Goal: Transaction & Acquisition: Obtain resource

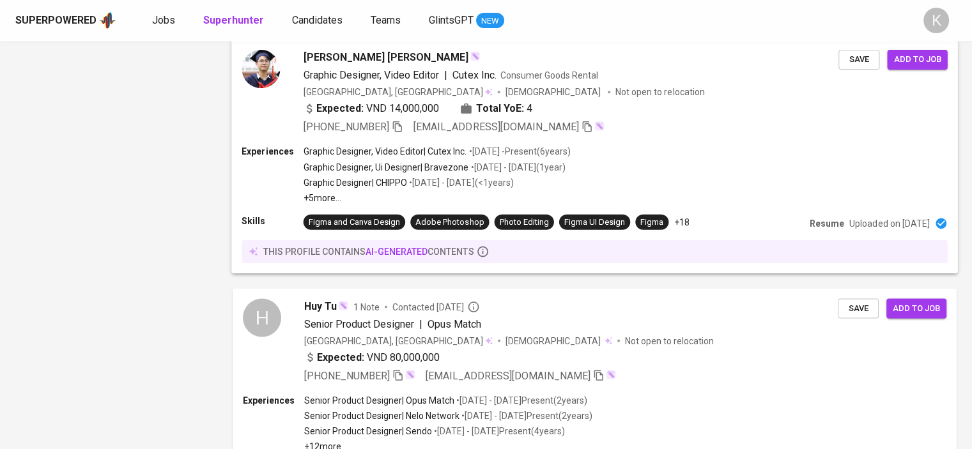
scroll to position [2253, 0]
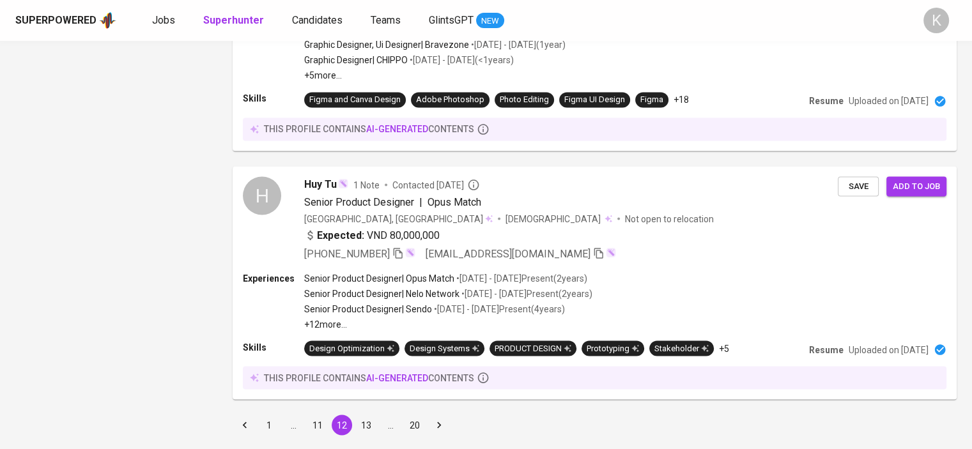
click at [367, 415] on button "13" at bounding box center [366, 425] width 20 height 20
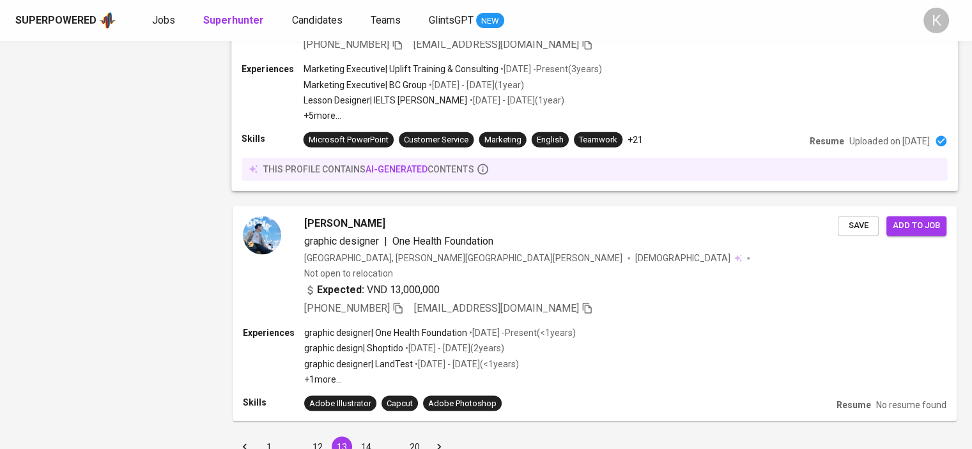
scroll to position [2089, 0]
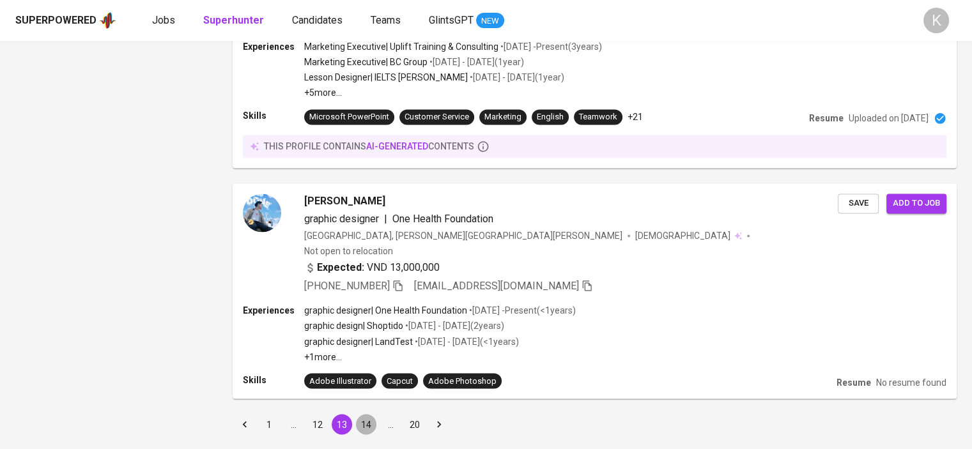
click at [372, 414] on button "14" at bounding box center [366, 424] width 20 height 20
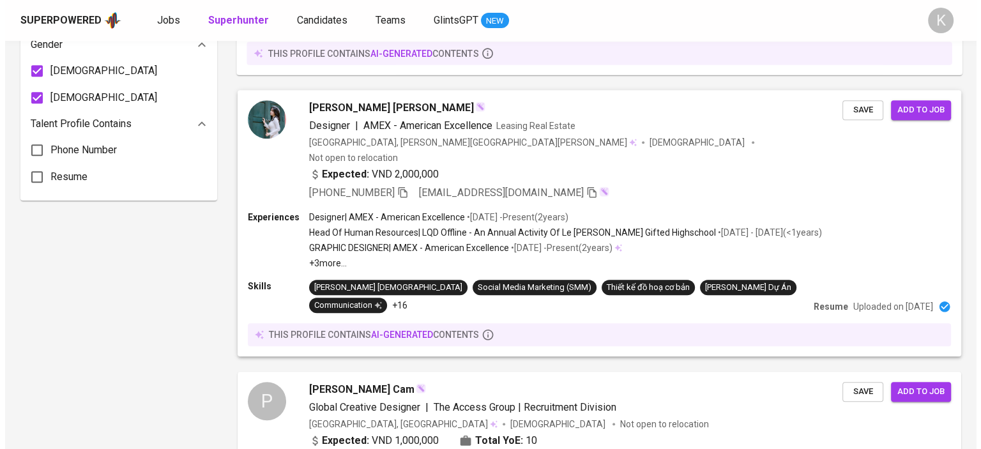
scroll to position [1086, 0]
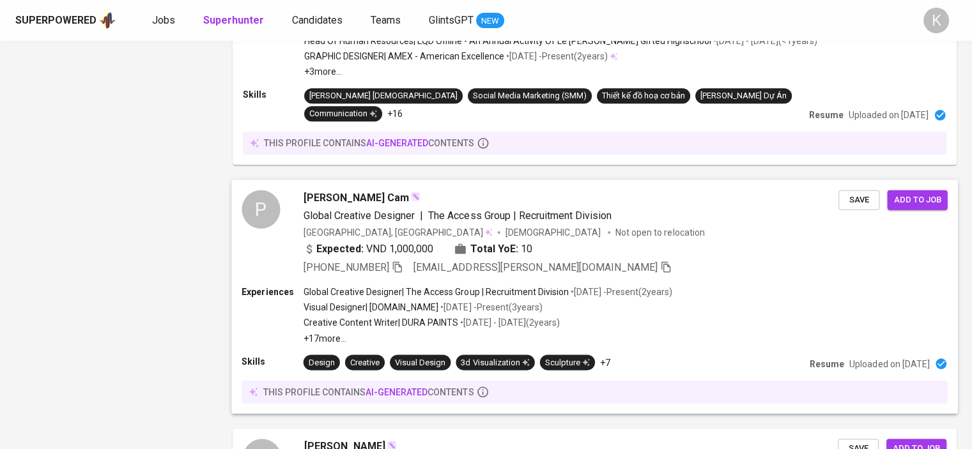
click at [346, 190] on span "Phung Nguyet Cam" at bounding box center [355, 197] width 105 height 15
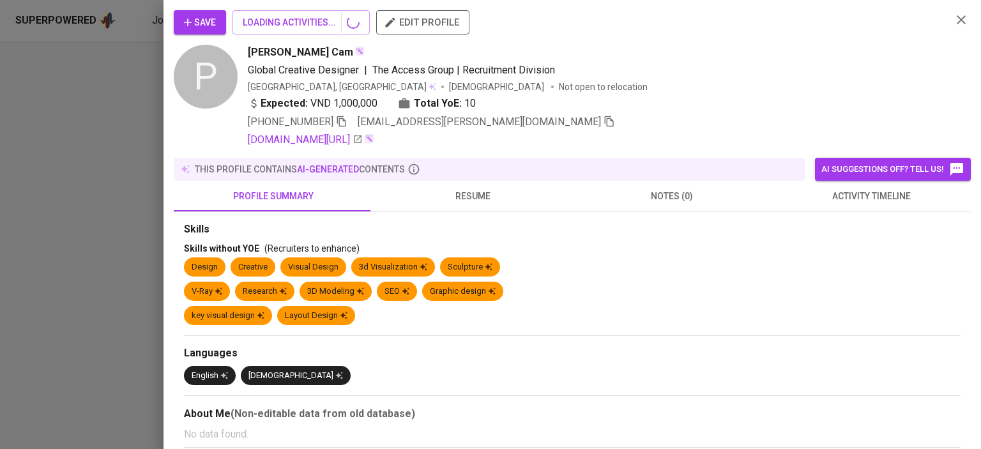
click at [464, 191] on span "resume" at bounding box center [473, 196] width 184 height 16
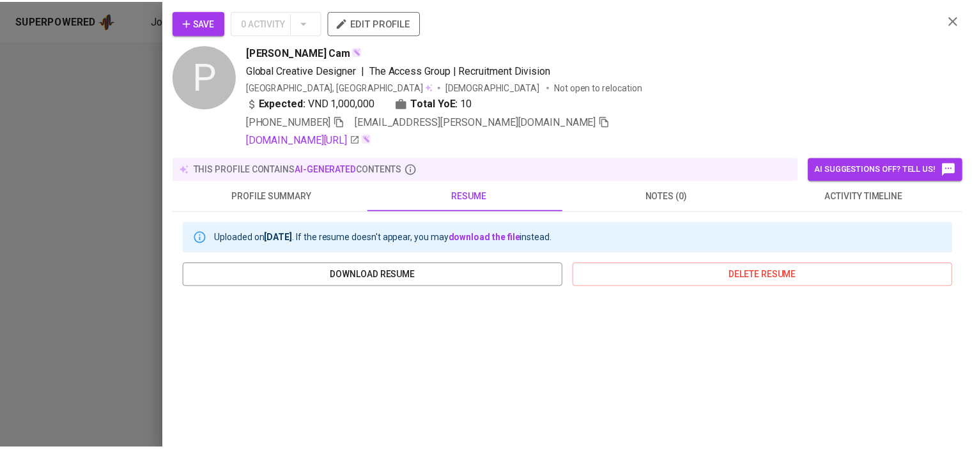
scroll to position [250, 0]
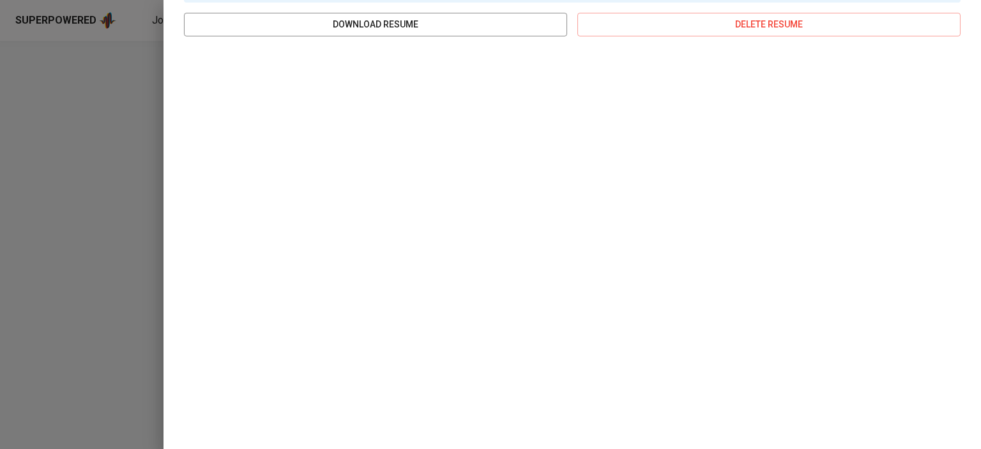
click at [121, 177] on div at bounding box center [490, 224] width 981 height 449
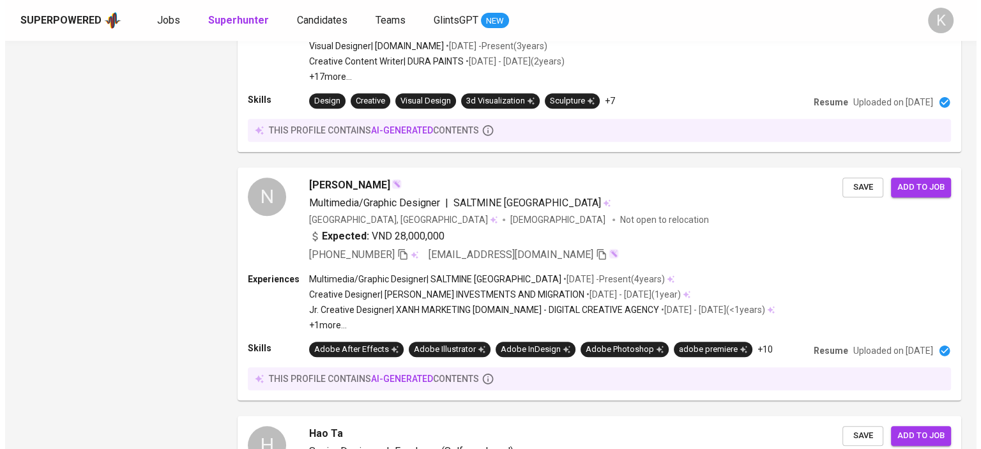
scroll to position [1406, 0]
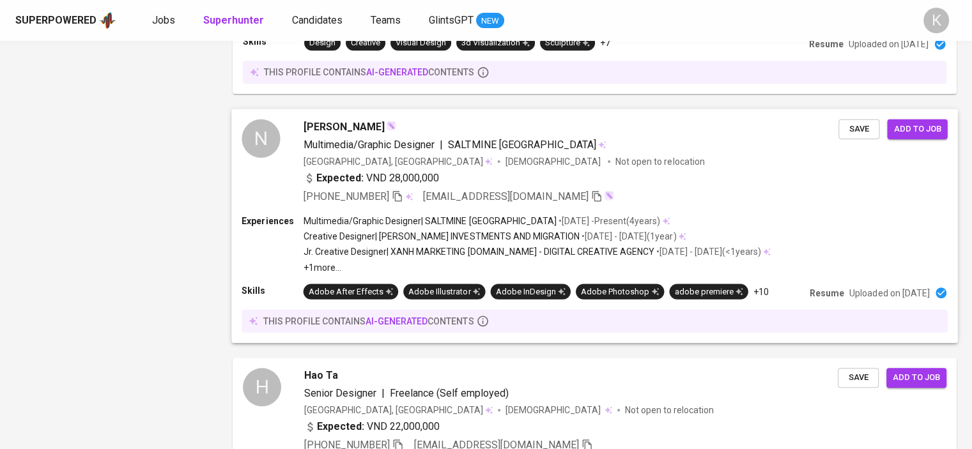
click at [369, 119] on span "nhan nguyenhuuthanh" at bounding box center [343, 126] width 81 height 15
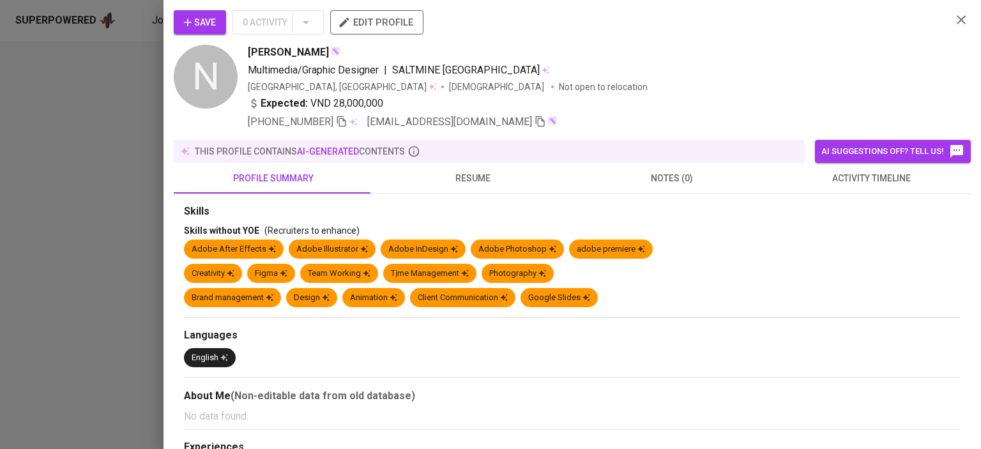
click at [470, 171] on span "resume" at bounding box center [473, 179] width 184 height 16
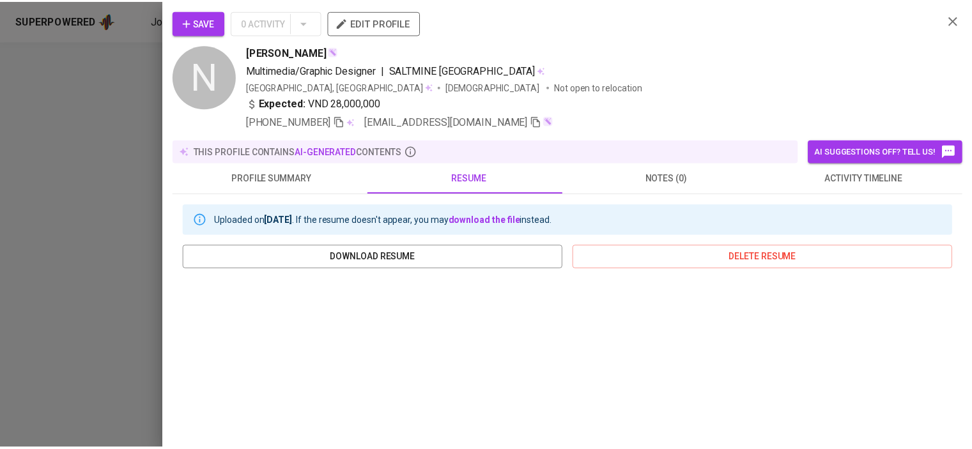
scroll to position [128, 0]
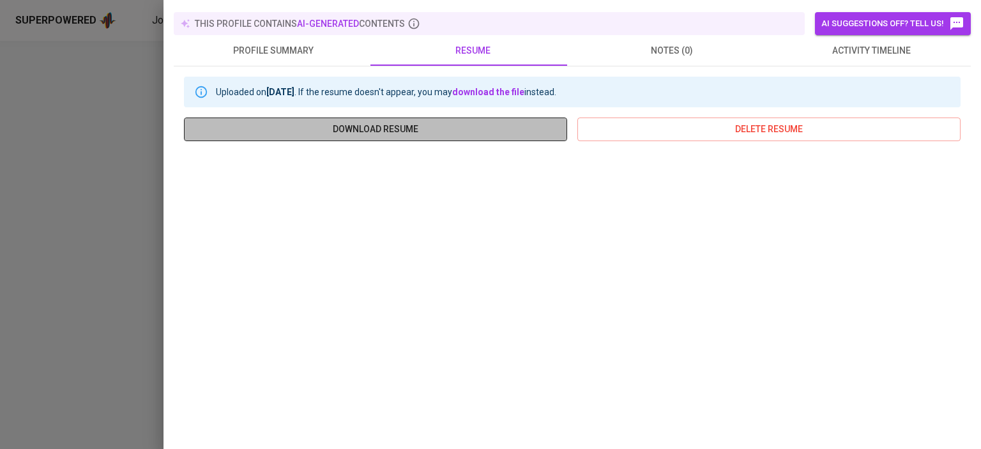
click at [394, 126] on span "download resume" at bounding box center [375, 129] width 363 height 16
click at [396, 132] on span "download resume" at bounding box center [375, 129] width 363 height 16
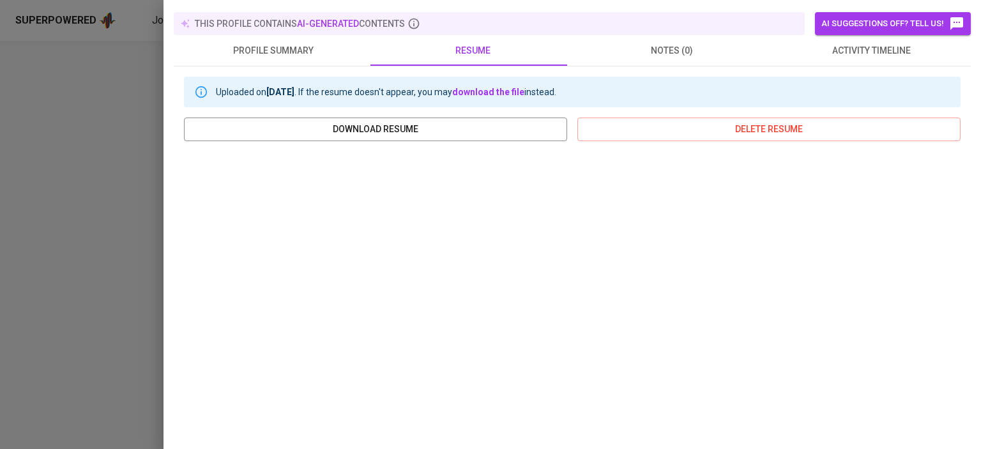
click at [119, 238] on div at bounding box center [490, 224] width 981 height 449
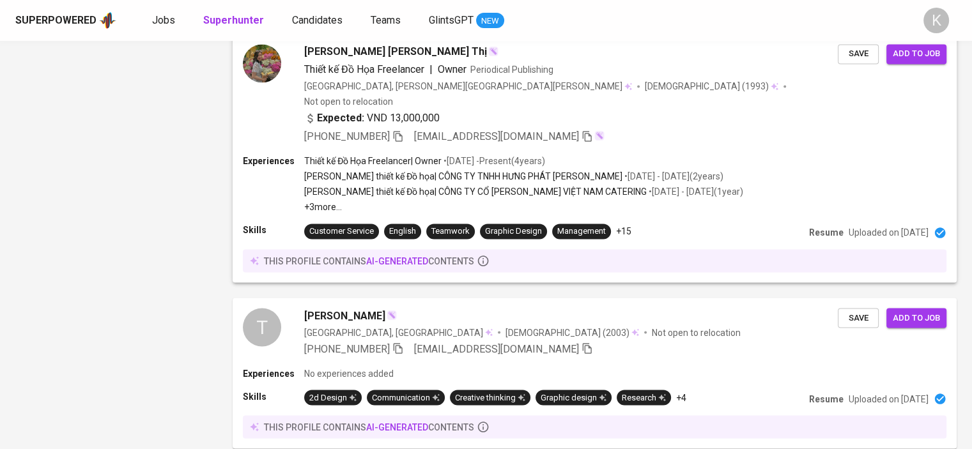
scroll to position [2181, 0]
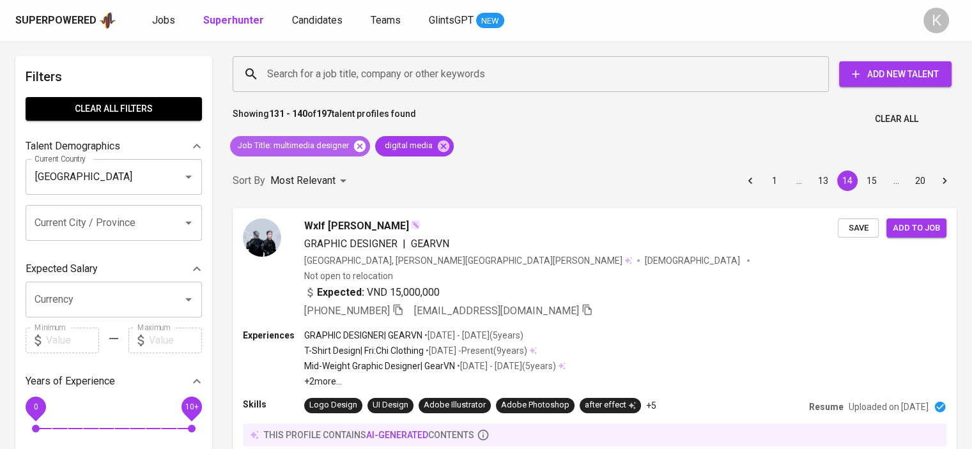
click at [355, 143] on icon at bounding box center [359, 145] width 11 height 11
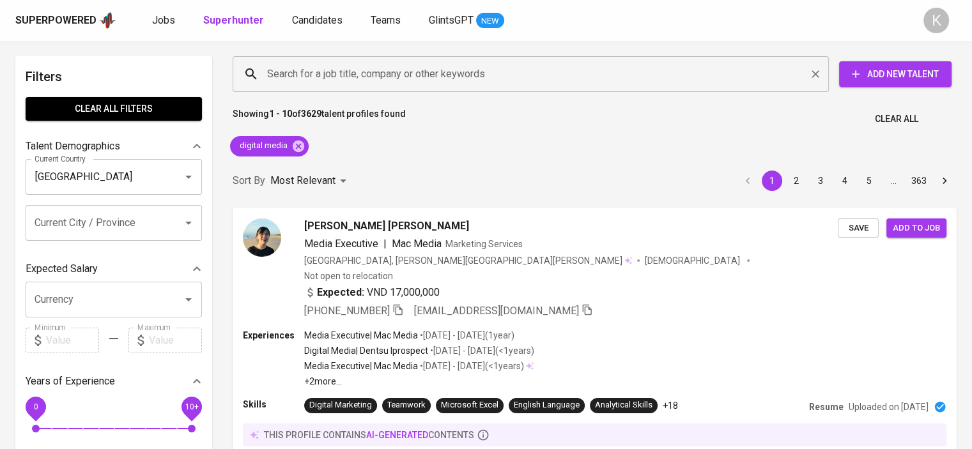
click at [309, 63] on input "Search for a job title, company or other keywords" at bounding box center [534, 74] width 540 height 24
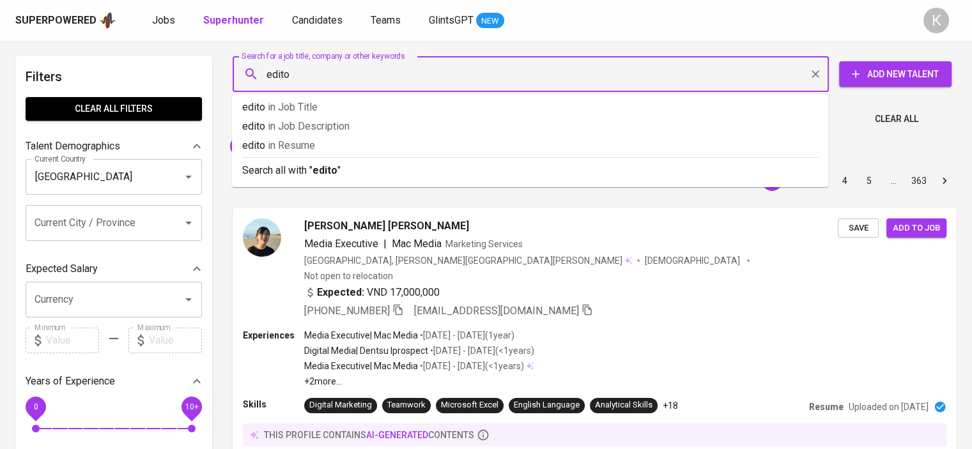
type input "editor"
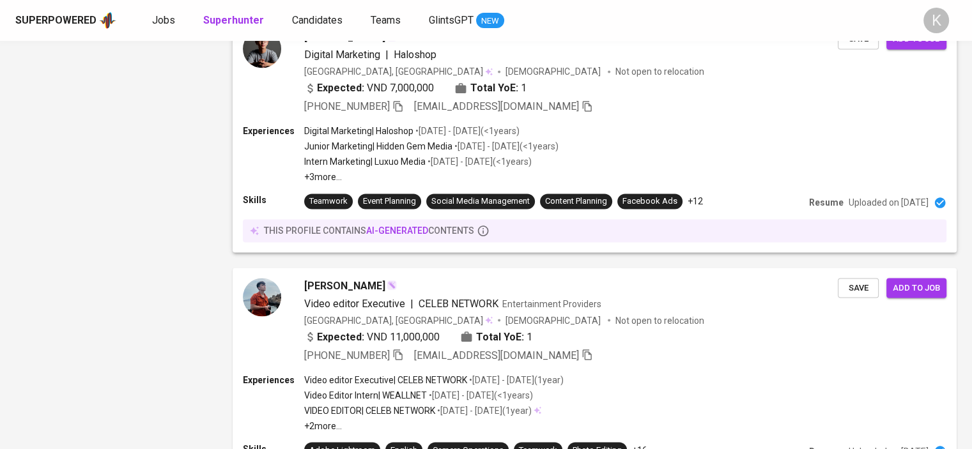
scroll to position [2236, 0]
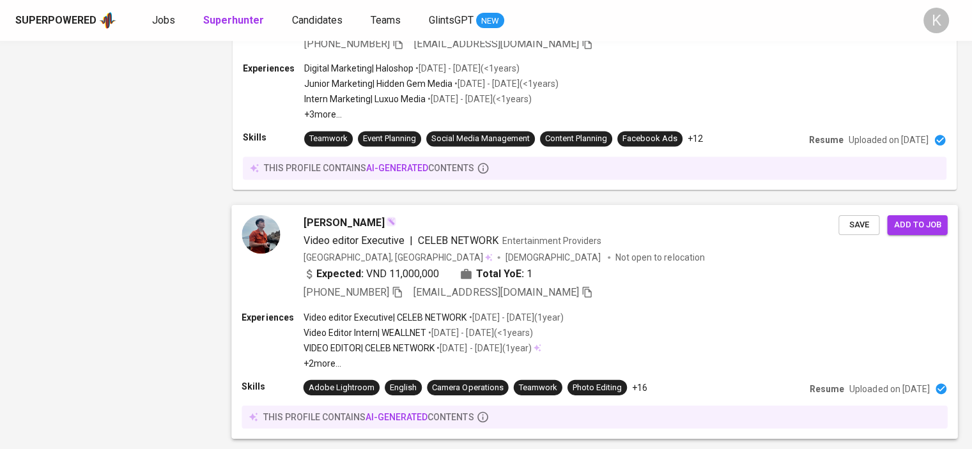
click at [325, 215] on span "[PERSON_NAME]" at bounding box center [343, 222] width 81 height 15
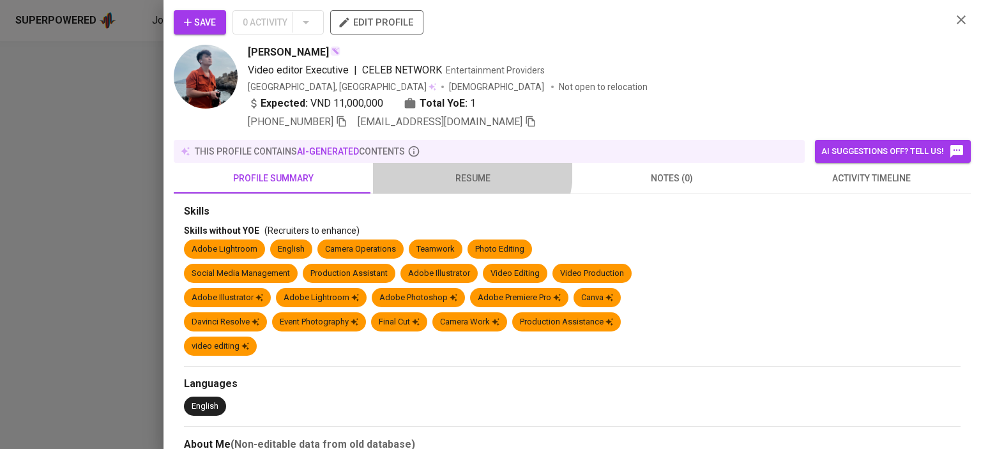
click at [468, 171] on span "resume" at bounding box center [473, 179] width 184 height 16
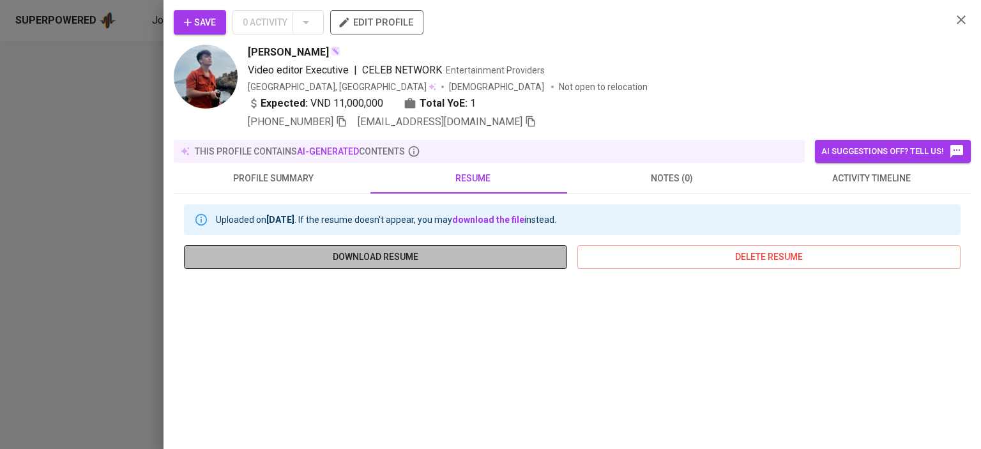
click at [411, 249] on span "download resume" at bounding box center [375, 257] width 363 height 16
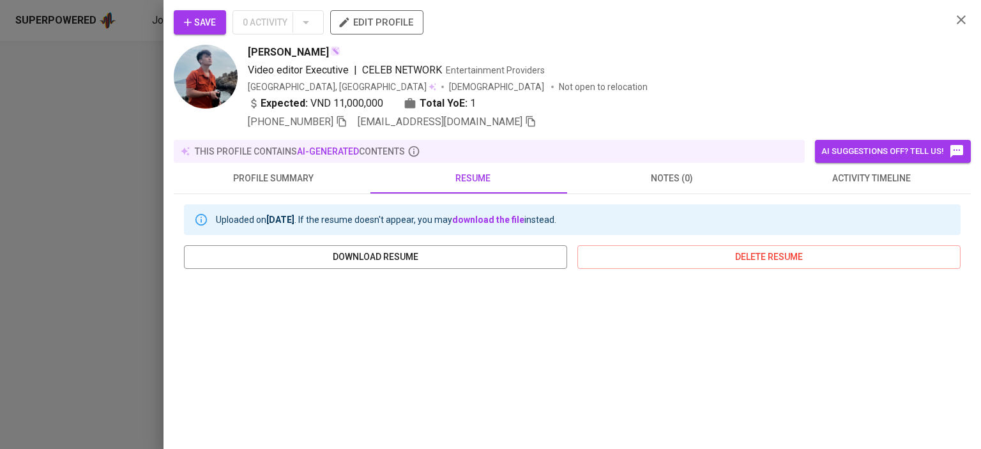
drag, startPoint x: 123, startPoint y: 115, endPoint x: 144, endPoint y: 127, distance: 24.3
click at [123, 115] on div at bounding box center [490, 224] width 981 height 449
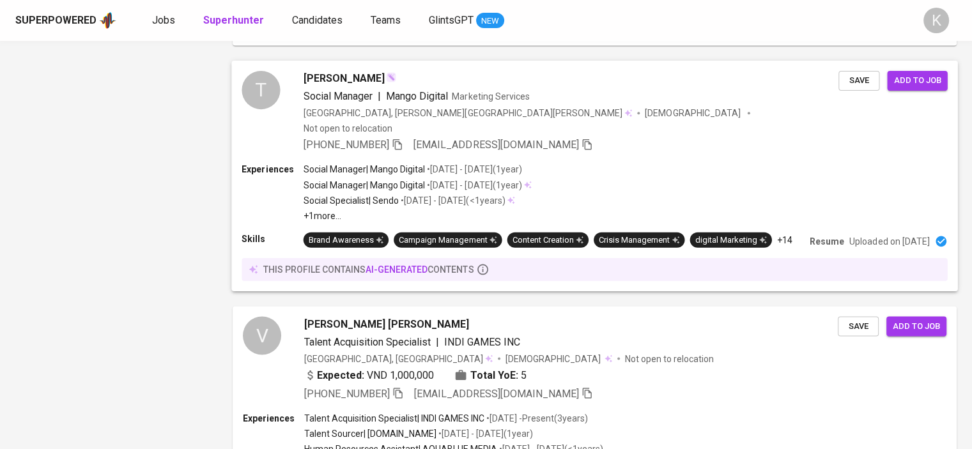
scroll to position [2268, 0]
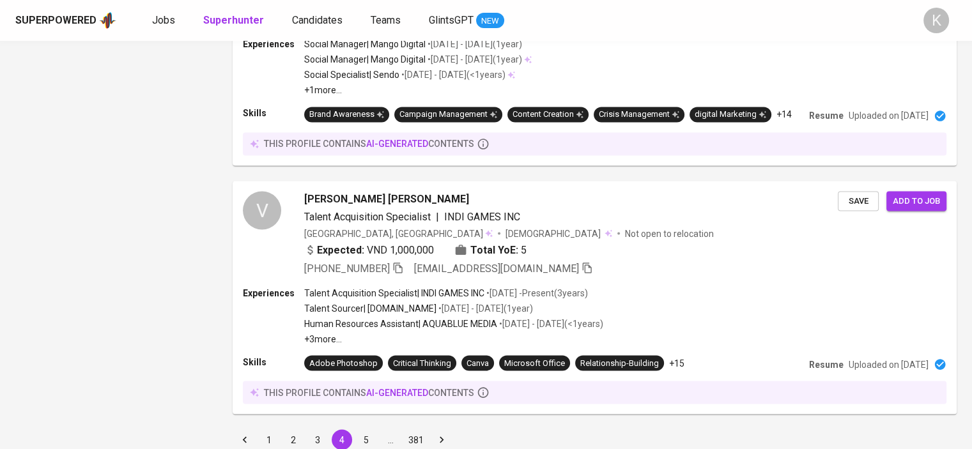
click at [367, 429] on button "5" at bounding box center [366, 439] width 20 height 20
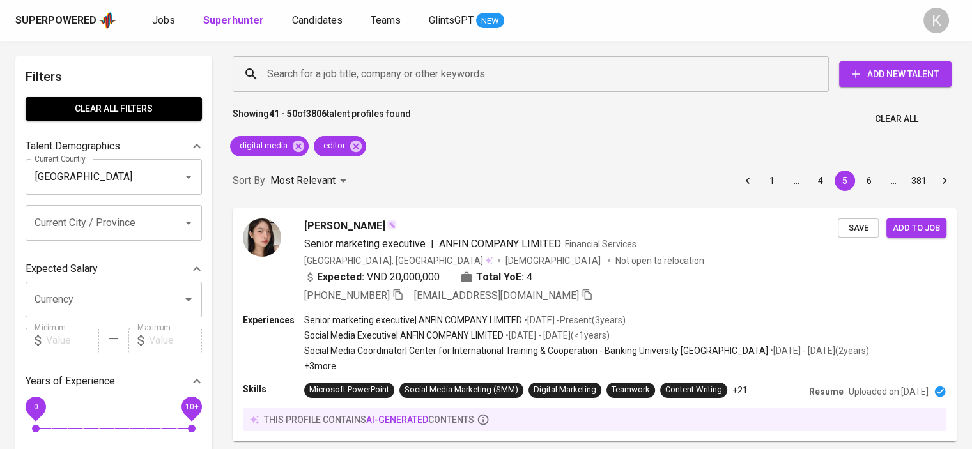
scroll to position [447, 0]
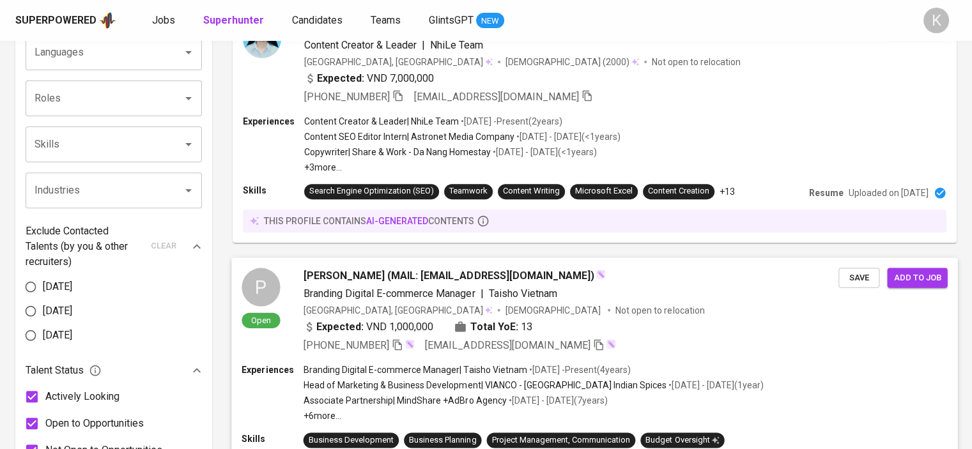
click at [636, 270] on div "[PERSON_NAME] (MAIL: [EMAIL_ADDRESS][DOMAIN_NAME])" at bounding box center [570, 275] width 535 height 15
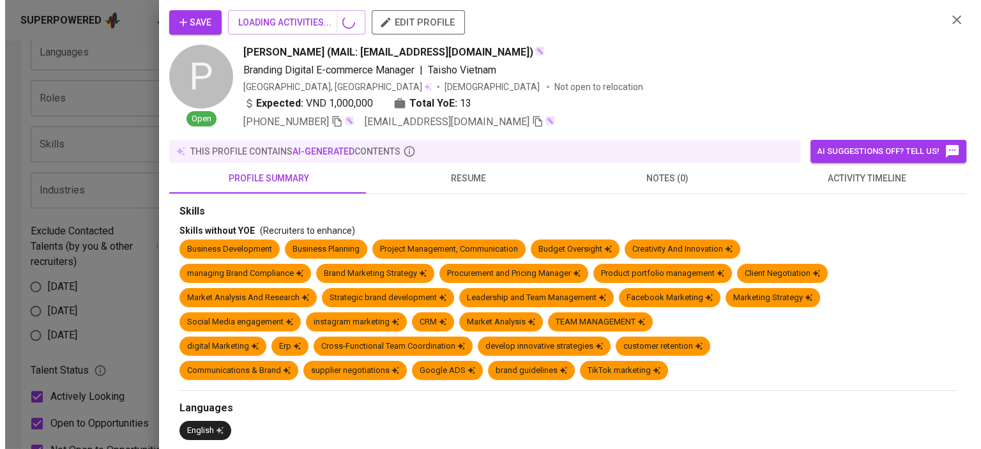
scroll to position [1150, 0]
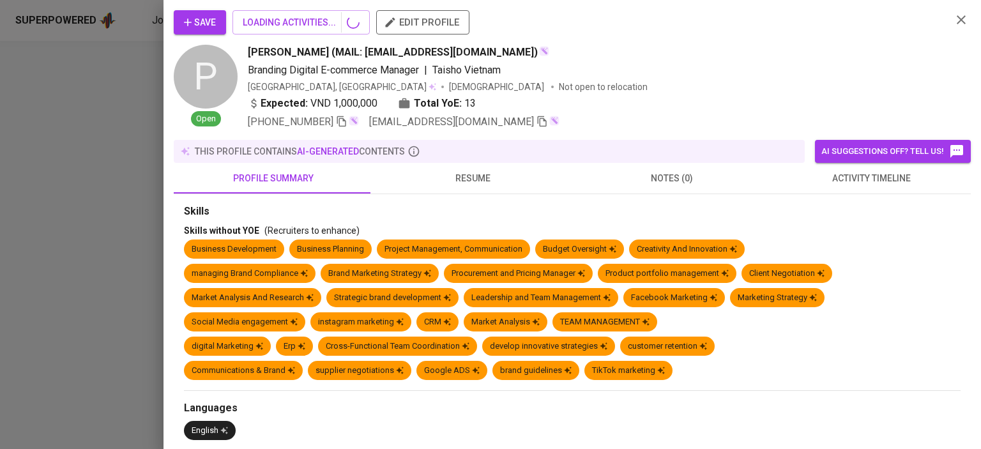
click at [61, 201] on div at bounding box center [490, 224] width 981 height 449
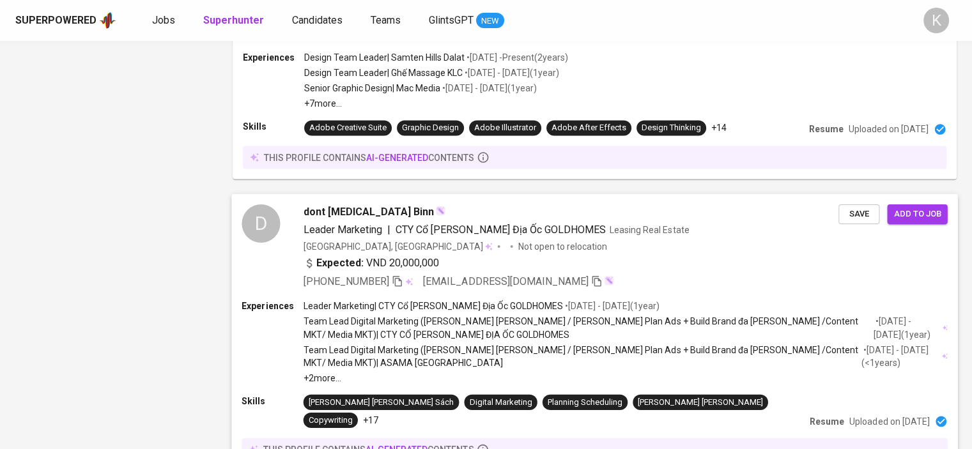
scroll to position [2327, 0]
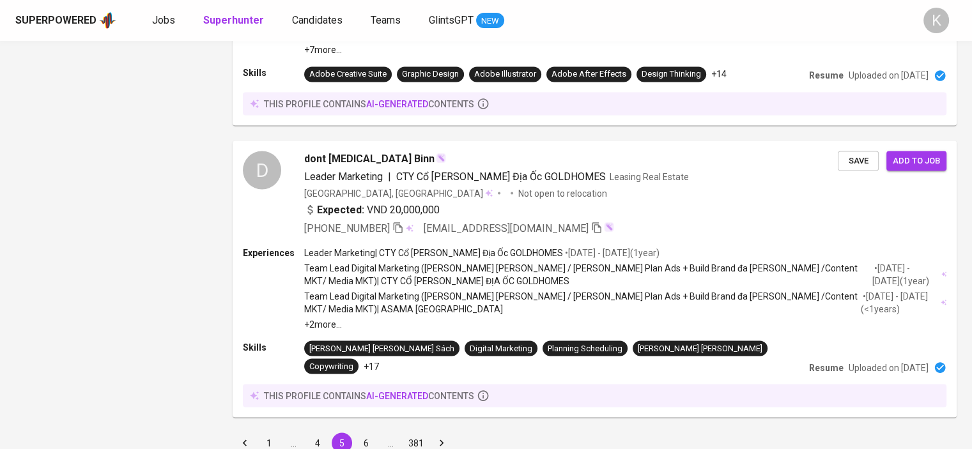
click at [367, 433] on button "6" at bounding box center [366, 443] width 20 height 20
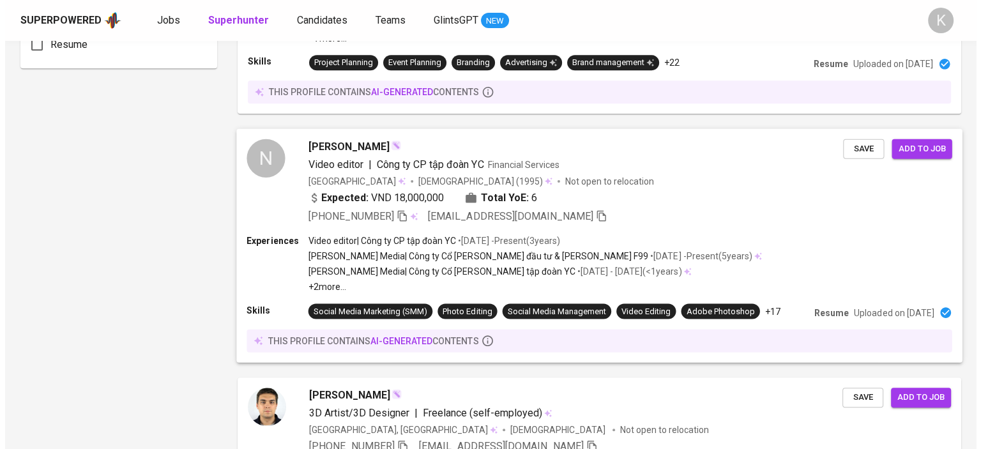
scroll to position [1022, 0]
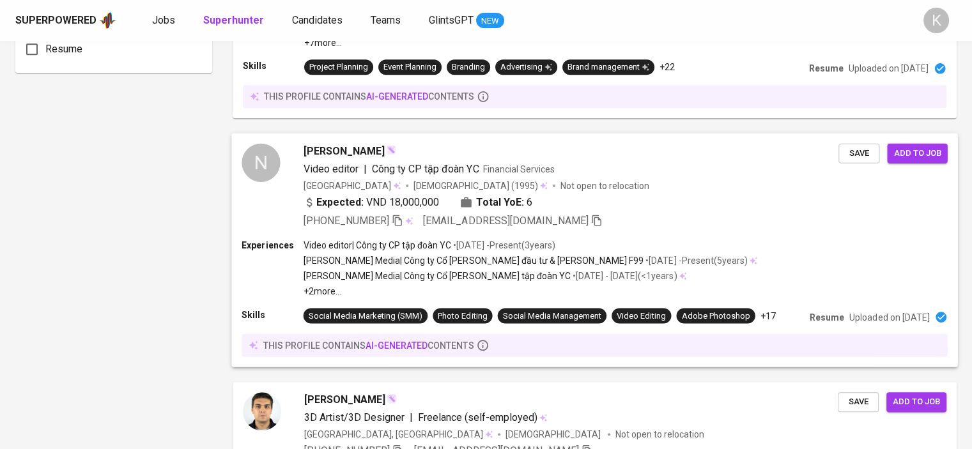
click at [338, 150] on span "[PERSON_NAME]" at bounding box center [343, 150] width 81 height 15
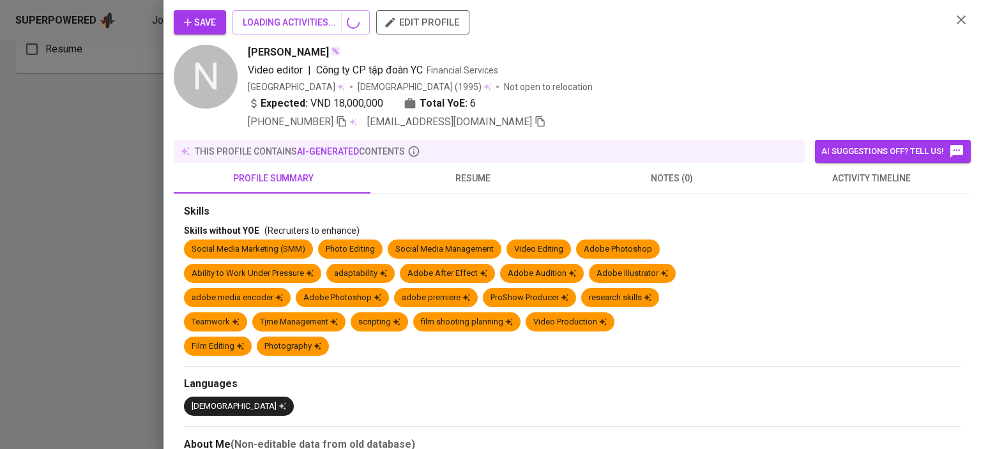
click at [470, 185] on span "resume" at bounding box center [473, 179] width 184 height 16
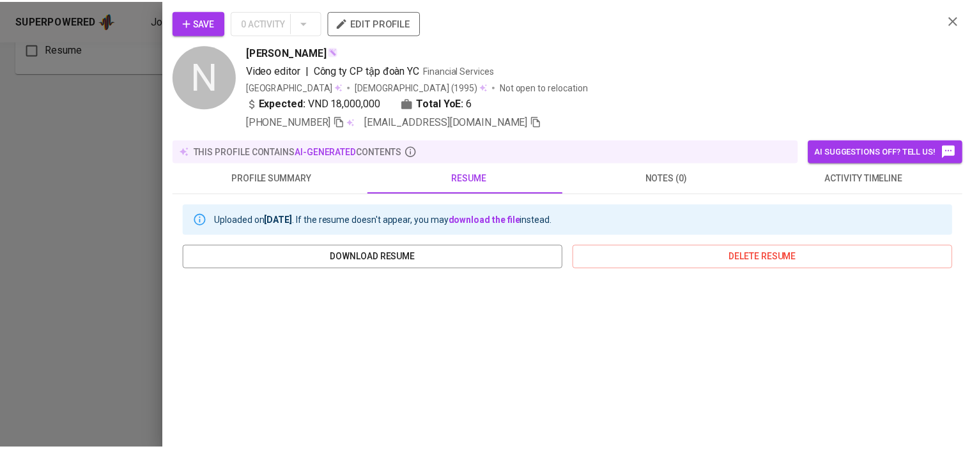
scroll to position [192, 0]
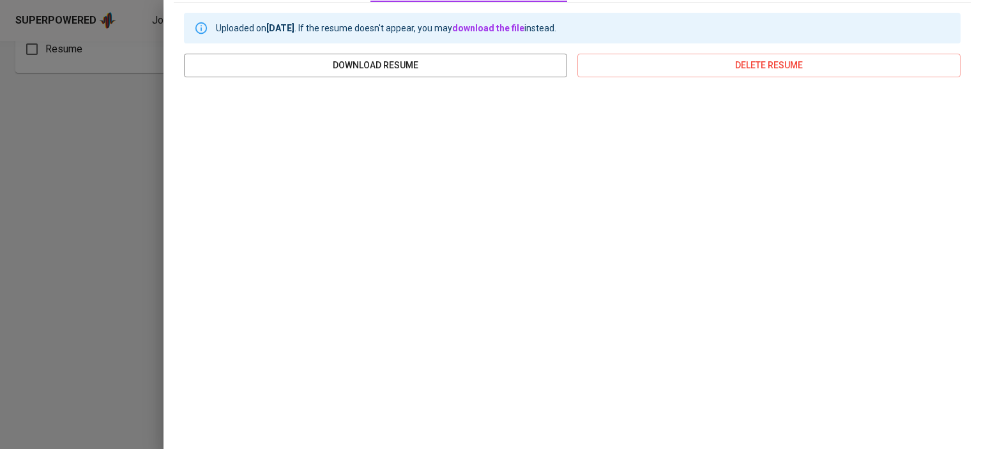
click at [112, 135] on div at bounding box center [490, 224] width 981 height 449
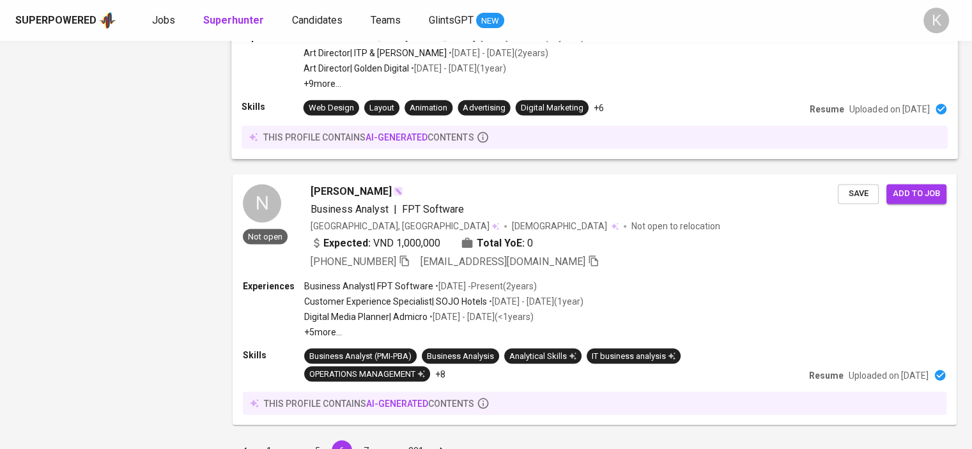
scroll to position [2250, 0]
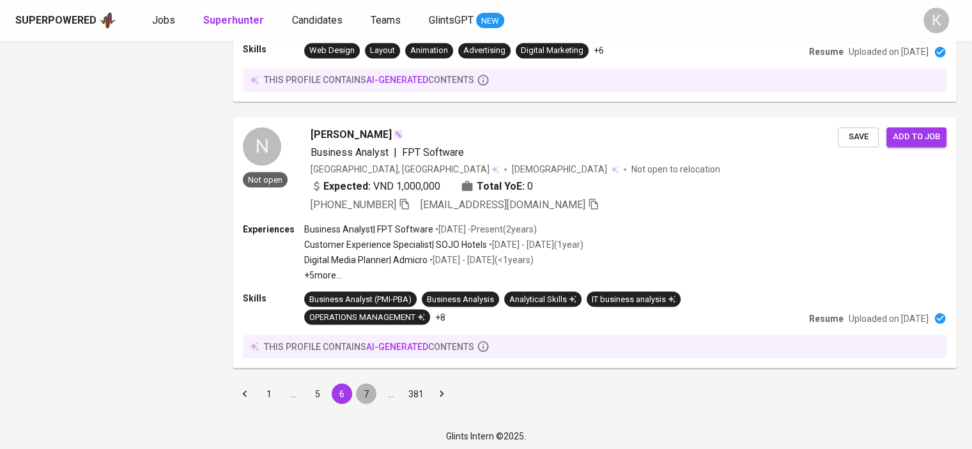
click at [365, 385] on button "7" at bounding box center [366, 393] width 20 height 20
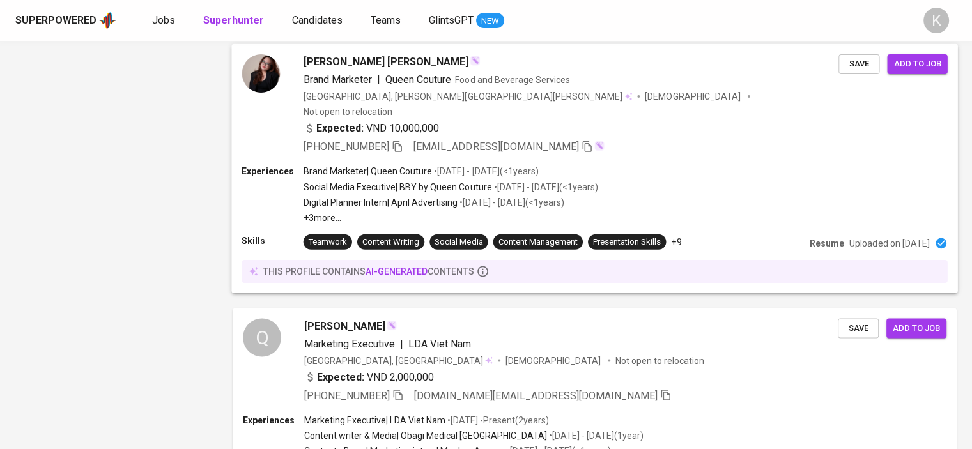
scroll to position [2235, 0]
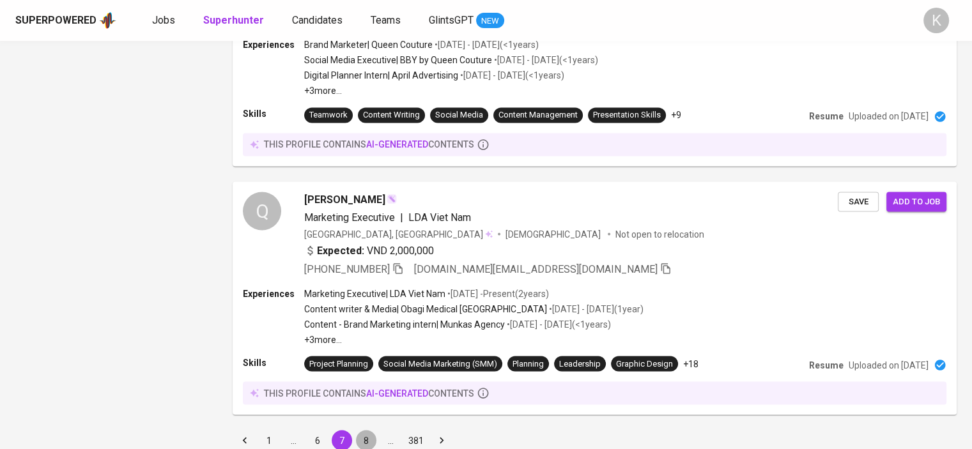
click at [369, 430] on button "8" at bounding box center [366, 440] width 20 height 20
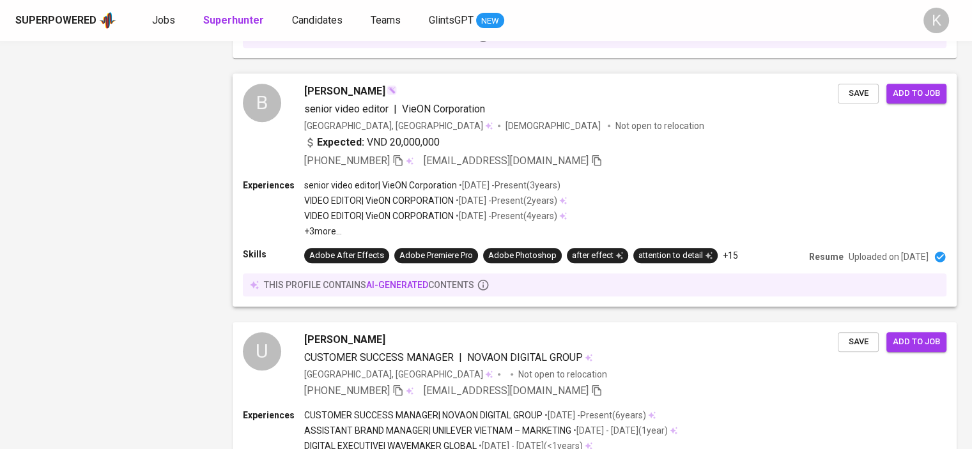
scroll to position [1086, 0]
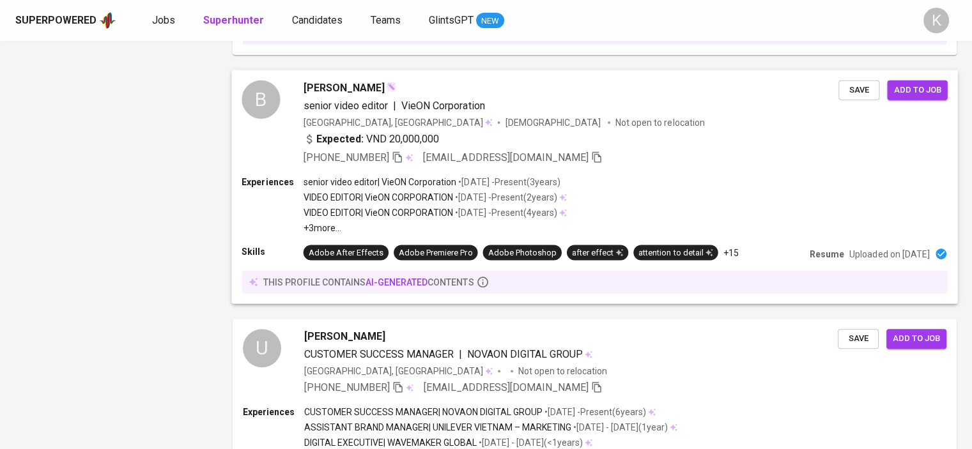
click at [335, 80] on span "Bình Trương" at bounding box center [343, 87] width 81 height 15
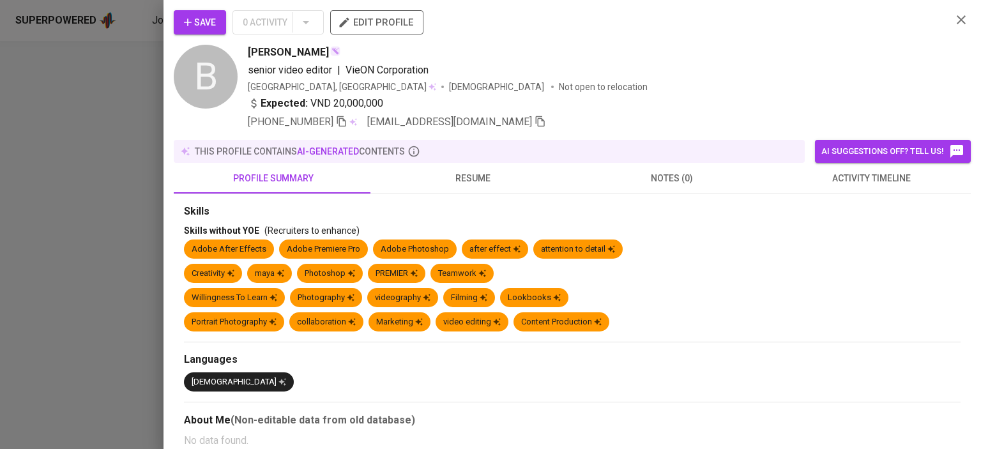
click at [954, 20] on icon "button" at bounding box center [961, 19] width 15 height 15
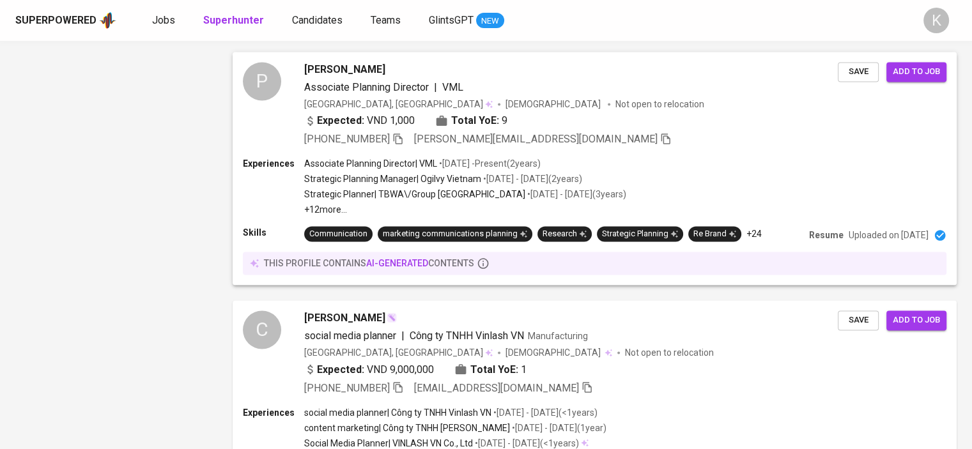
scroll to position [2202, 0]
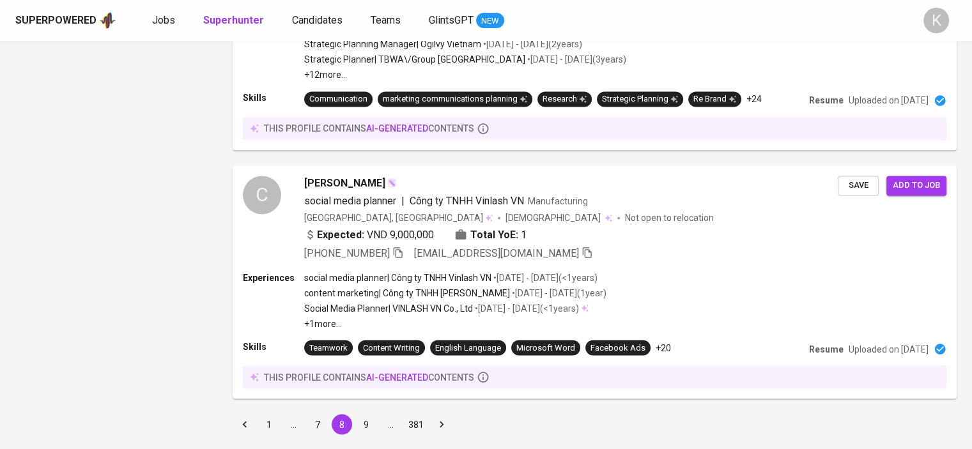
click at [365, 414] on button "9" at bounding box center [366, 424] width 20 height 20
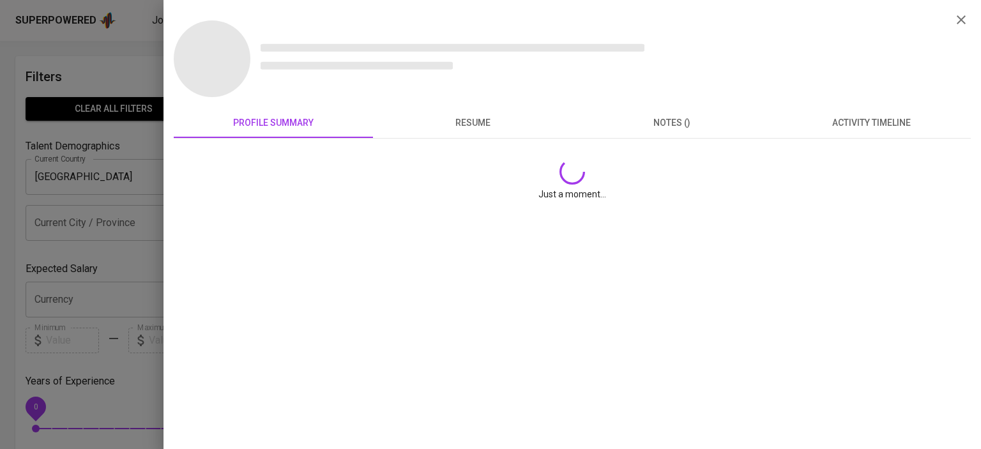
click at [477, 123] on span "resume" at bounding box center [473, 123] width 184 height 16
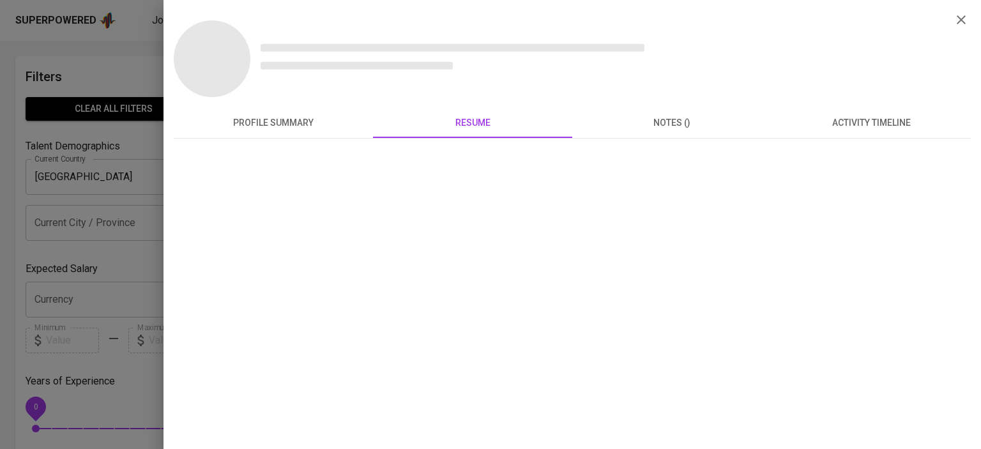
drag, startPoint x: 965, startPoint y: 20, endPoint x: 454, endPoint y: 257, distance: 563.4
click at [965, 20] on icon "button" at bounding box center [961, 19] width 15 height 15
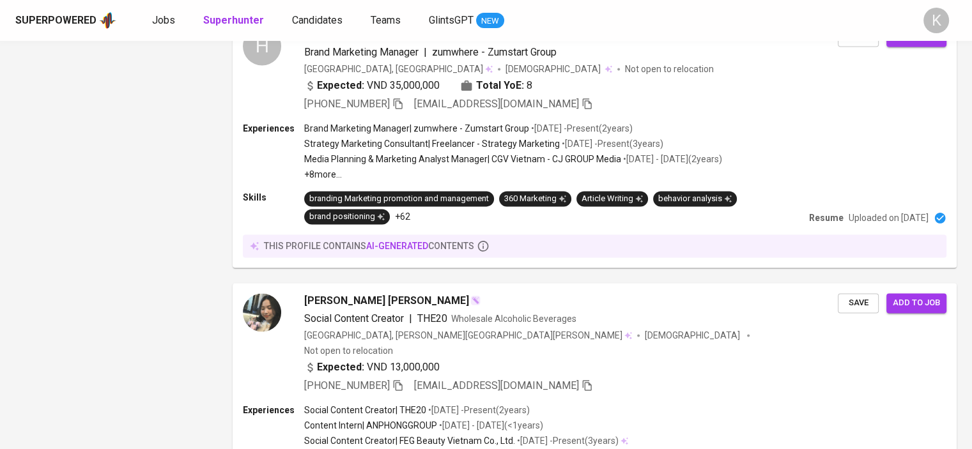
scroll to position [2283, 0]
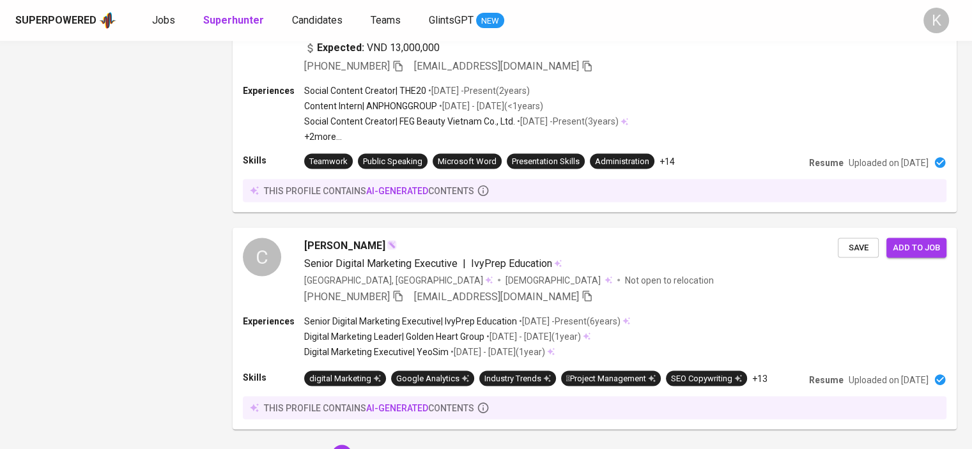
drag, startPoint x: 367, startPoint y: 388, endPoint x: 415, endPoint y: 296, distance: 104.0
click at [367, 445] on button "10" at bounding box center [366, 455] width 20 height 20
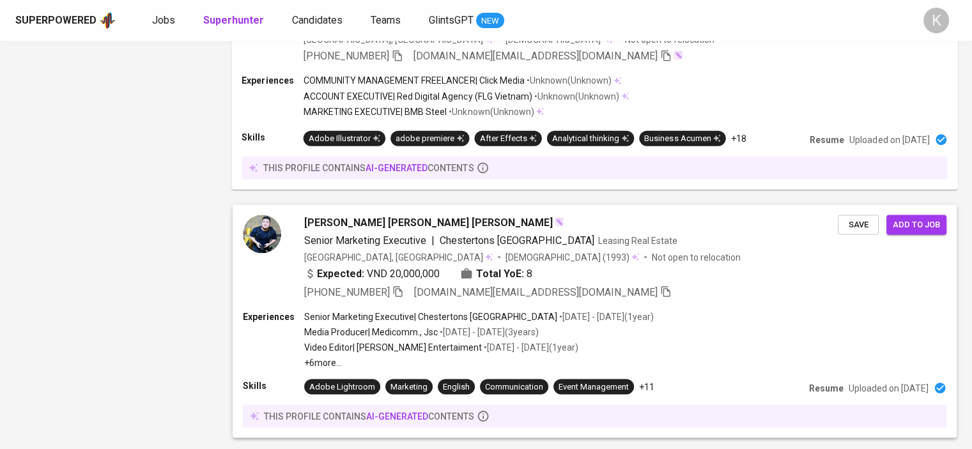
scroll to position [2247, 0]
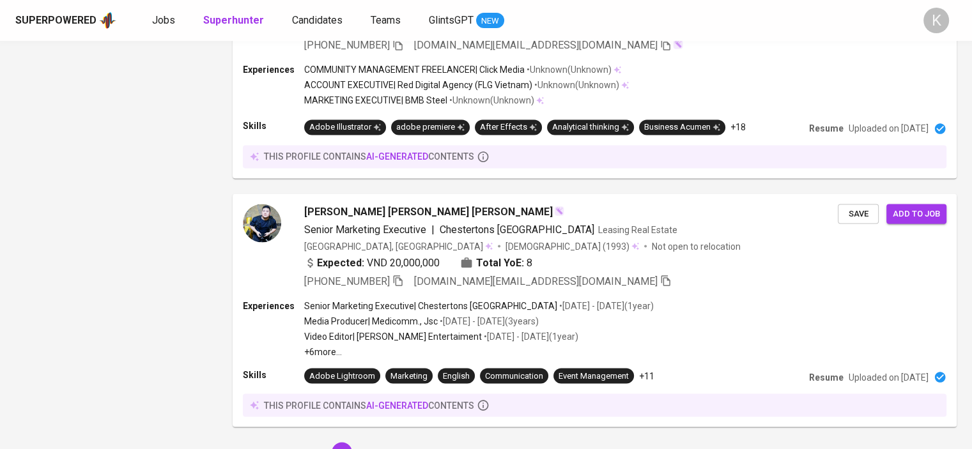
click at [370, 442] on button "11" at bounding box center [366, 452] width 20 height 20
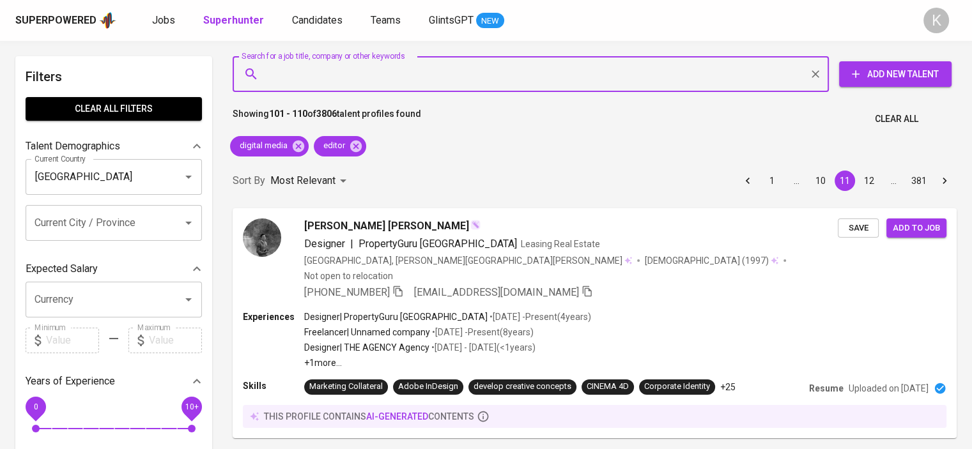
click at [405, 80] on input "Search for a job title, company or other keywords" at bounding box center [534, 74] width 540 height 24
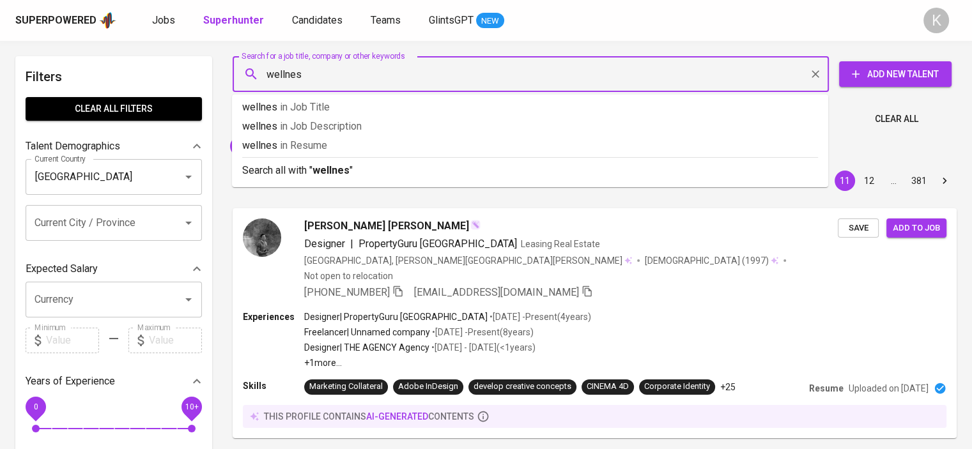
type input "wellness"
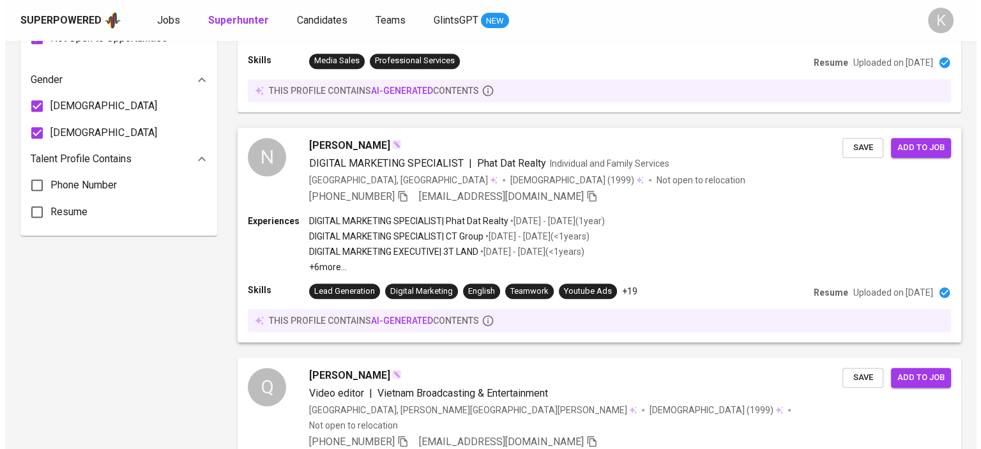
scroll to position [1086, 0]
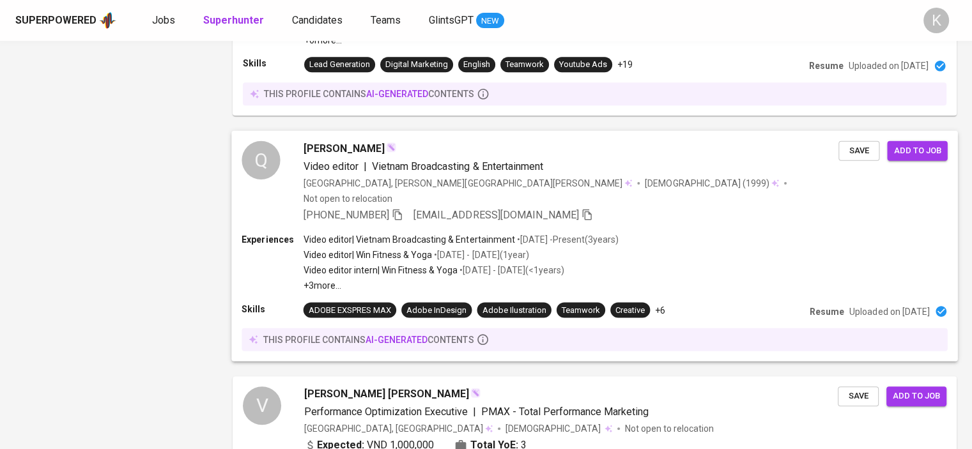
click at [335, 141] on span "Quang Duy Tran" at bounding box center [343, 148] width 81 height 15
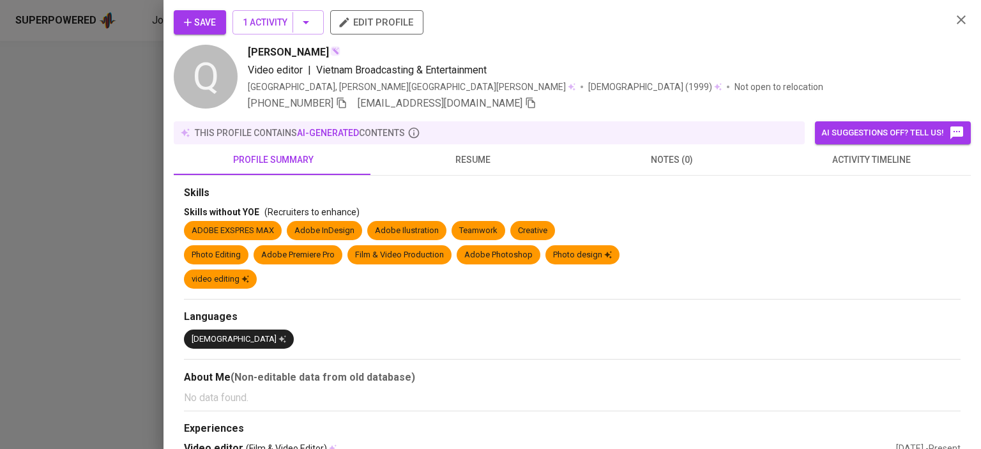
click at [480, 165] on span "resume" at bounding box center [473, 160] width 184 height 16
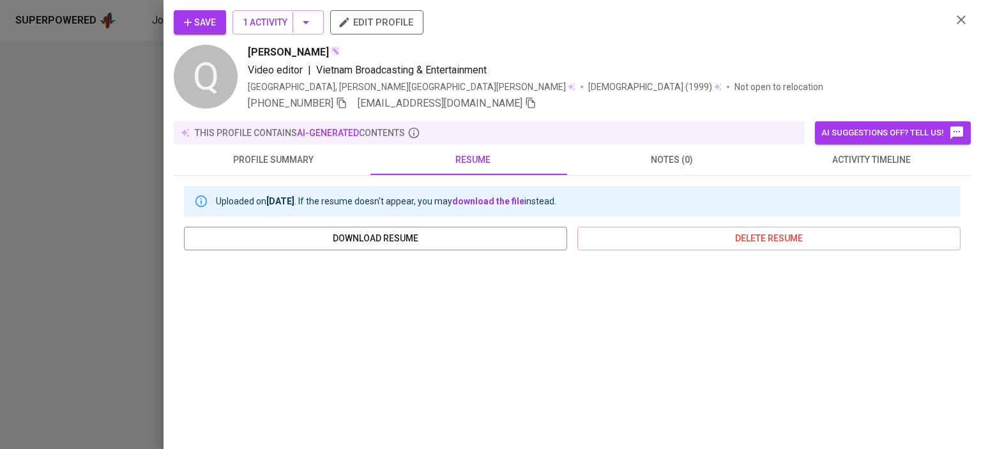
scroll to position [214, 0]
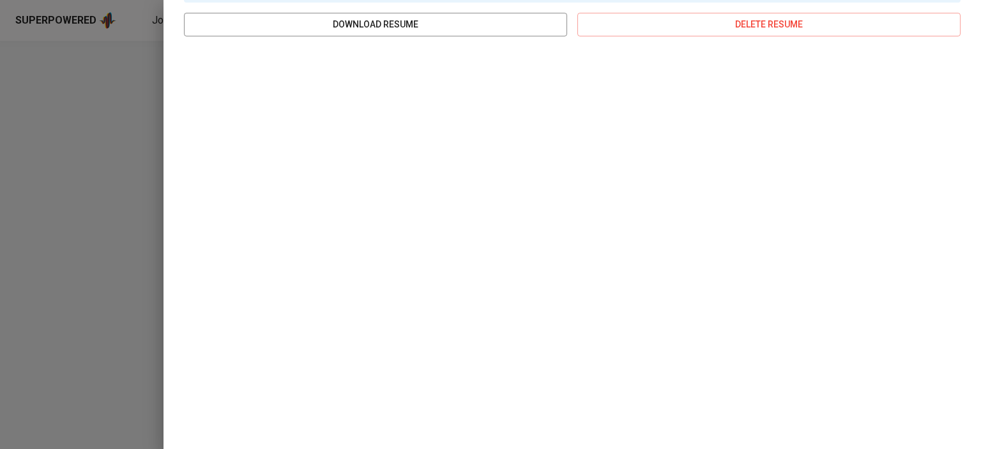
click at [50, 154] on div at bounding box center [490, 224] width 981 height 449
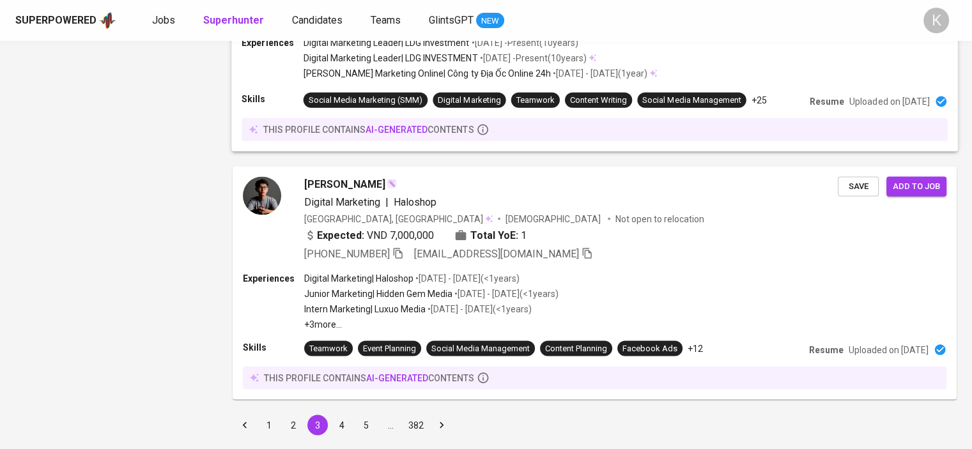
scroll to position [2276, 0]
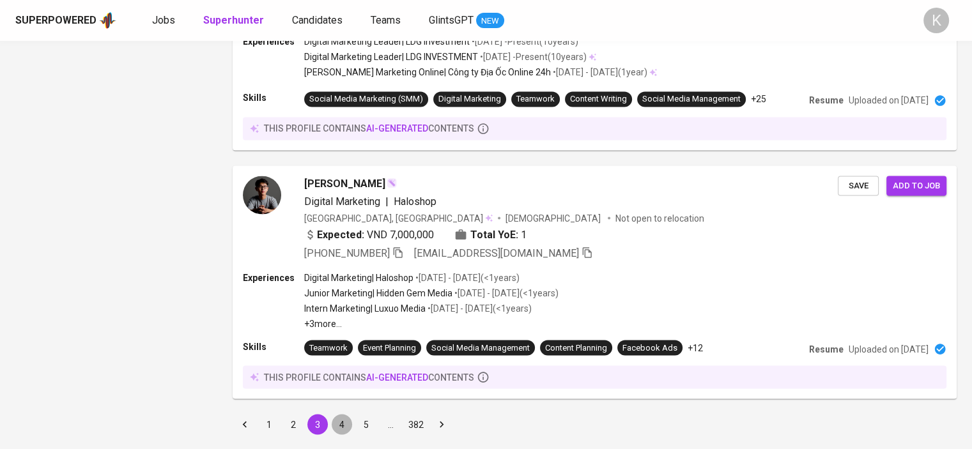
click at [342, 414] on button "4" at bounding box center [342, 424] width 20 height 20
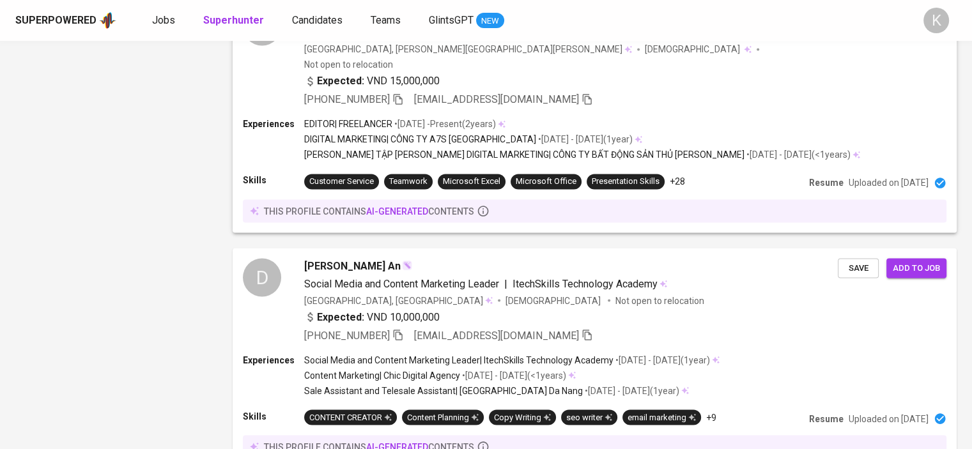
scroll to position [2271, 0]
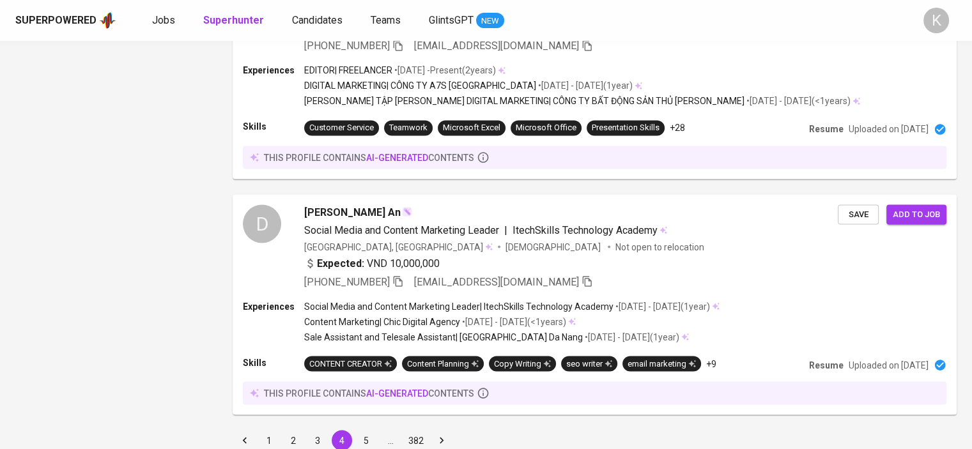
click at [365, 430] on button "5" at bounding box center [366, 440] width 20 height 20
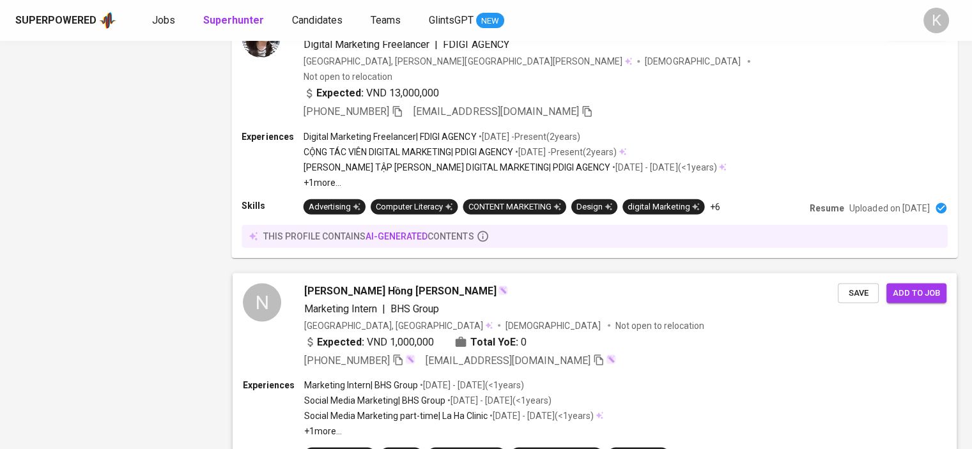
scroll to position [2299, 0]
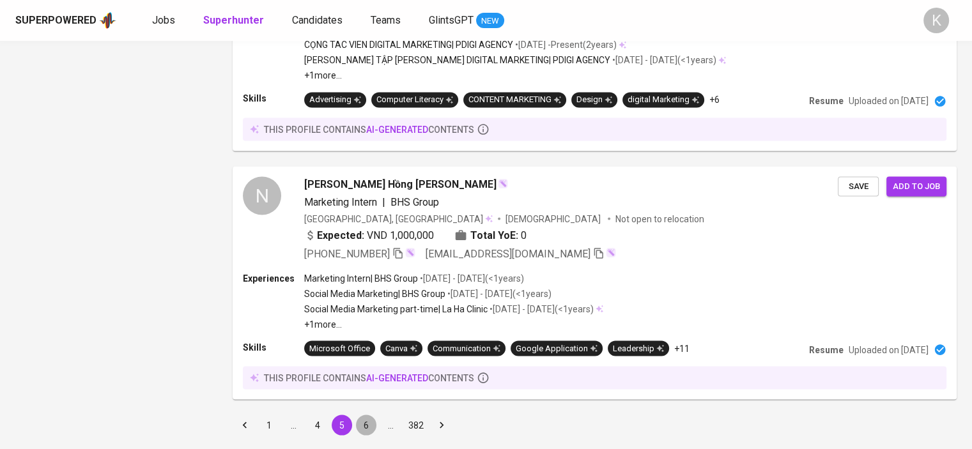
click at [364, 415] on button "6" at bounding box center [366, 425] width 20 height 20
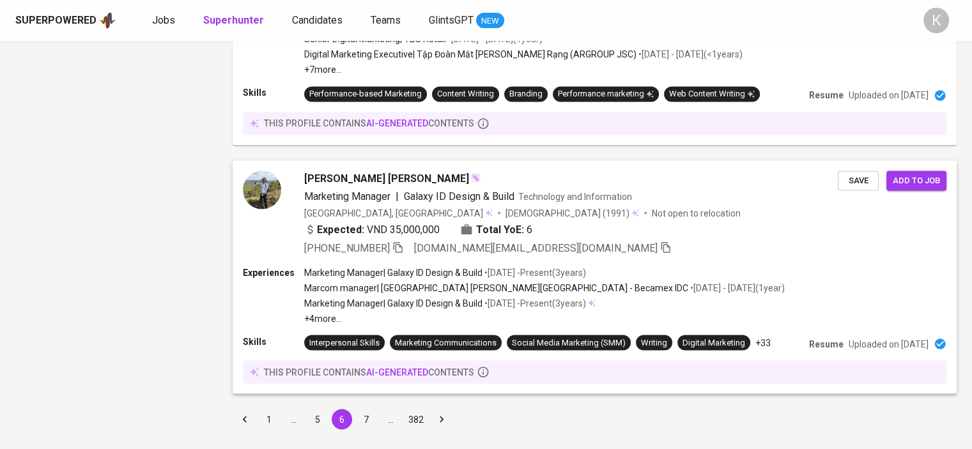
scroll to position [2258, 0]
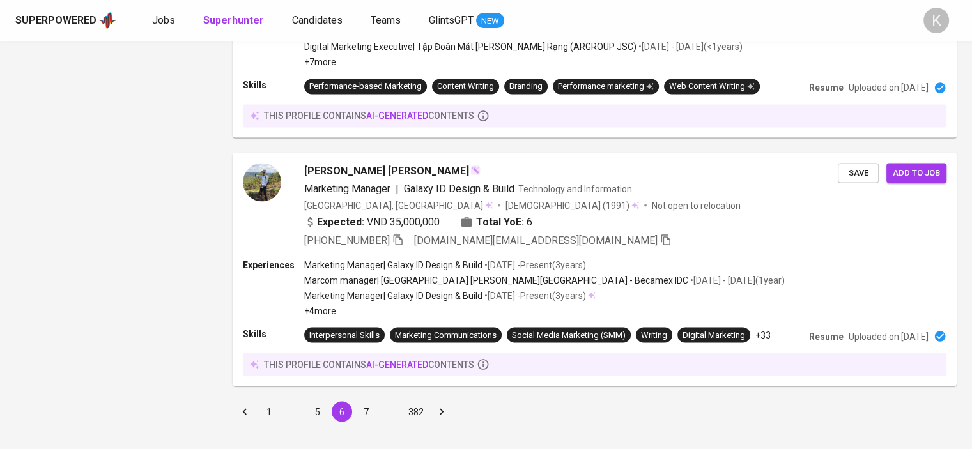
click at [367, 401] on button "7" at bounding box center [366, 411] width 20 height 20
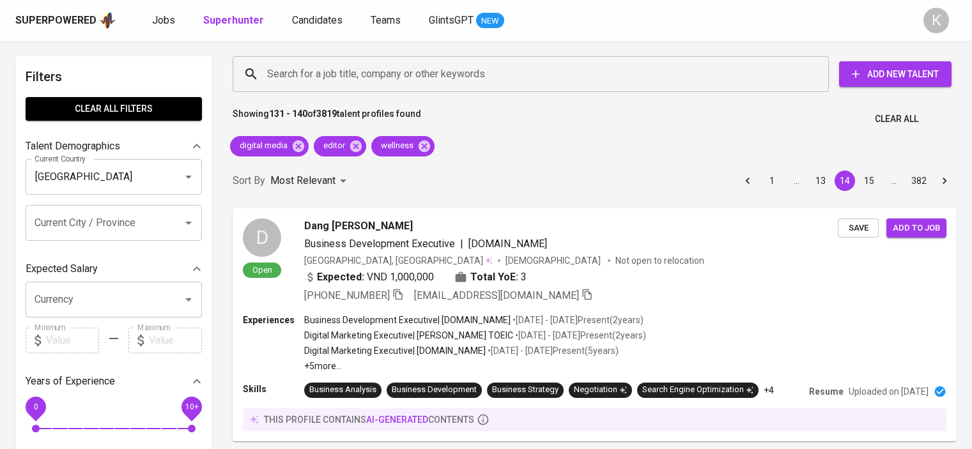
scroll to position [2275, 0]
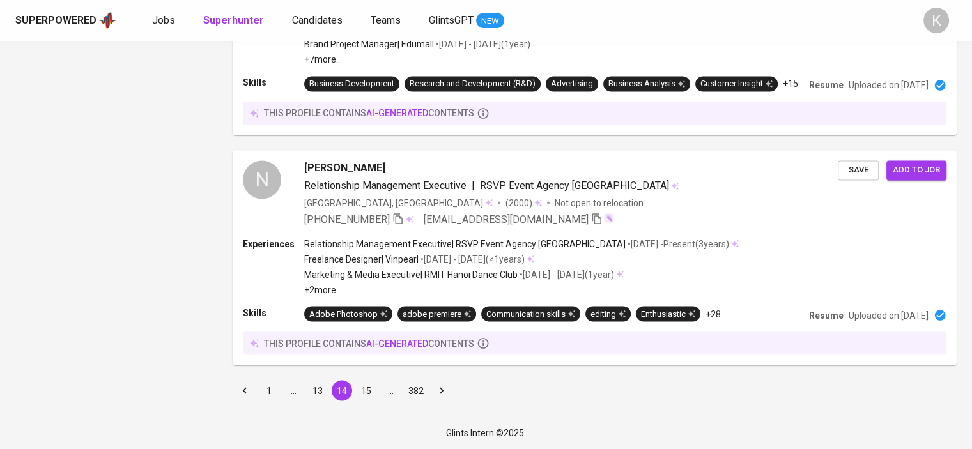
click at [365, 389] on button "15" at bounding box center [366, 390] width 20 height 20
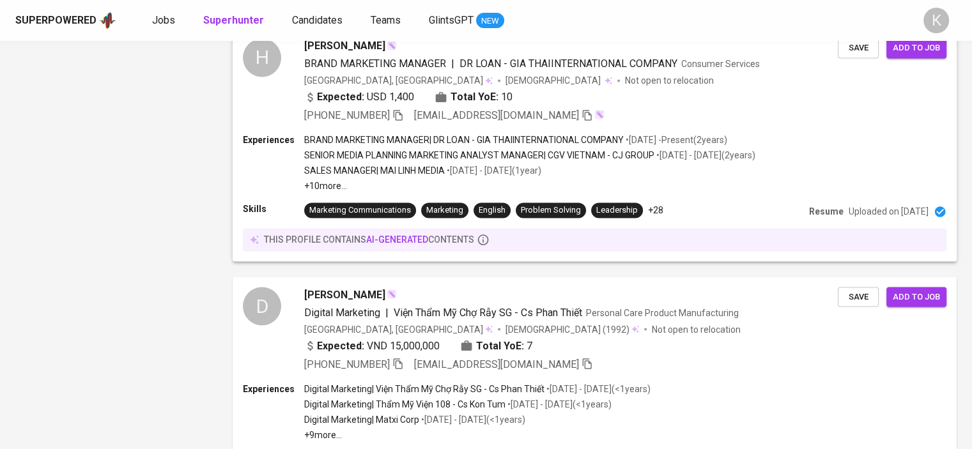
scroll to position [2283, 0]
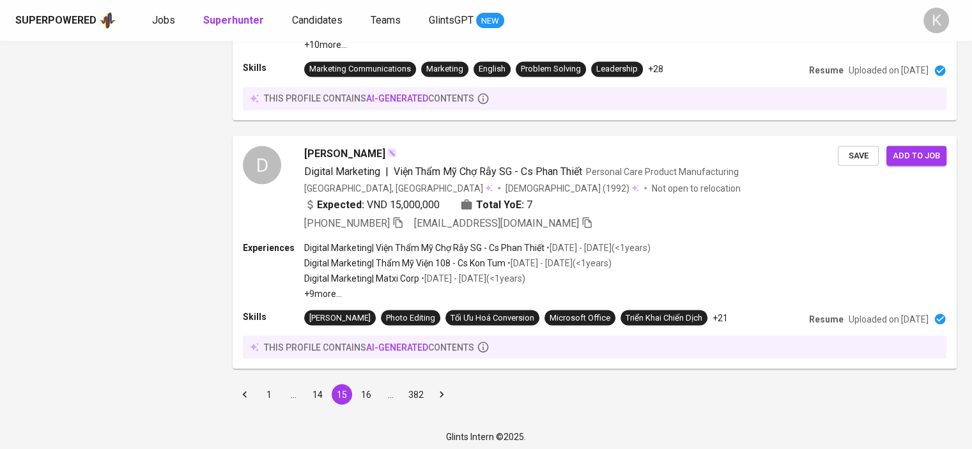
click at [363, 385] on button "16" at bounding box center [366, 394] width 20 height 20
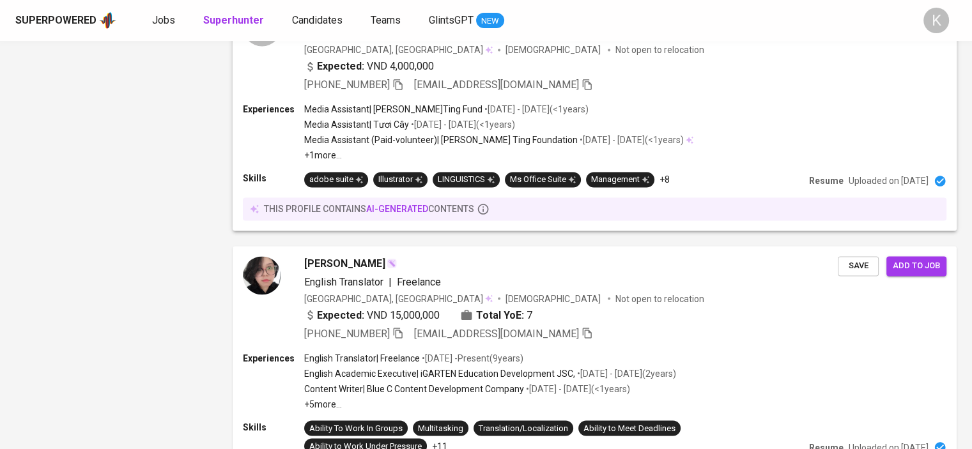
scroll to position [2281, 0]
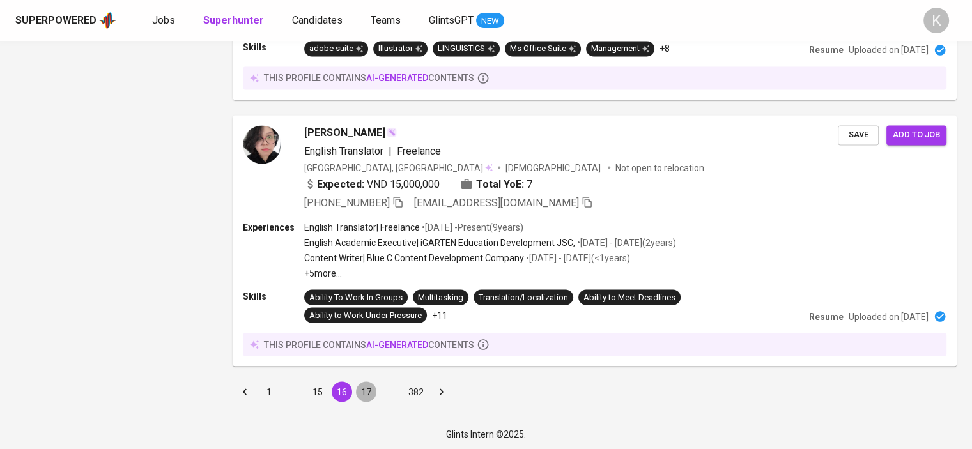
drag, startPoint x: 367, startPoint y: 394, endPoint x: 516, endPoint y: 339, distance: 158.1
click at [367, 394] on button "17" at bounding box center [366, 391] width 20 height 20
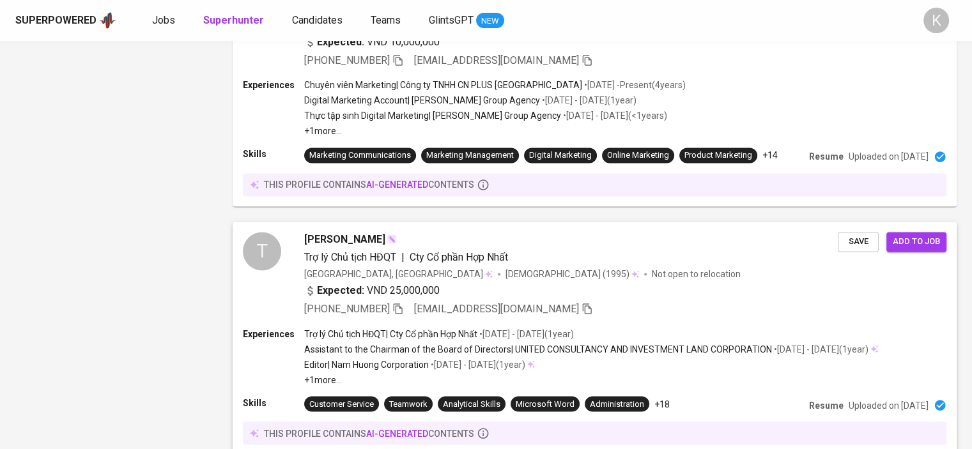
scroll to position [2196, 0]
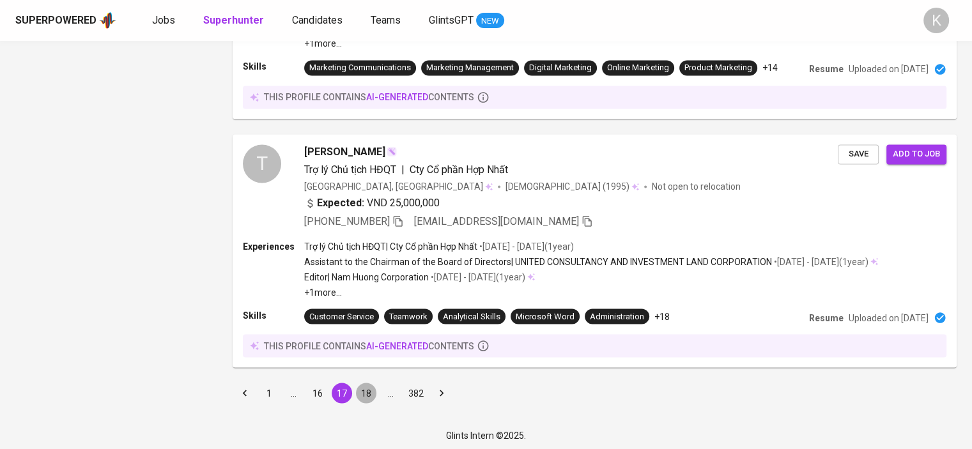
click at [369, 390] on button "18" at bounding box center [366, 393] width 20 height 20
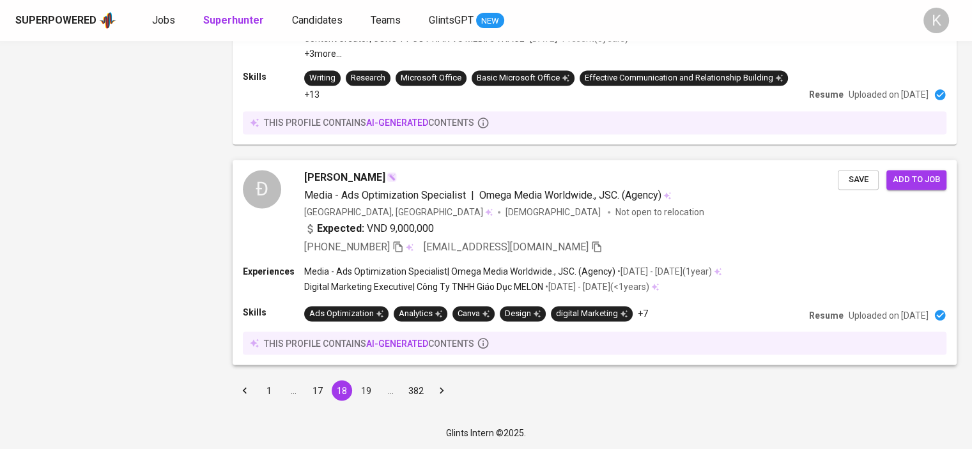
scroll to position [2147, 0]
click at [367, 390] on button "19" at bounding box center [366, 390] width 20 height 20
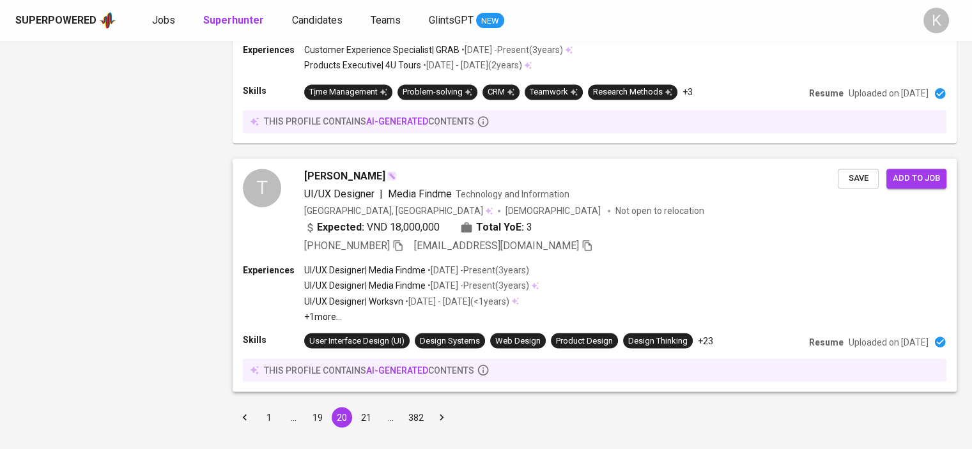
scroll to position [2143, 0]
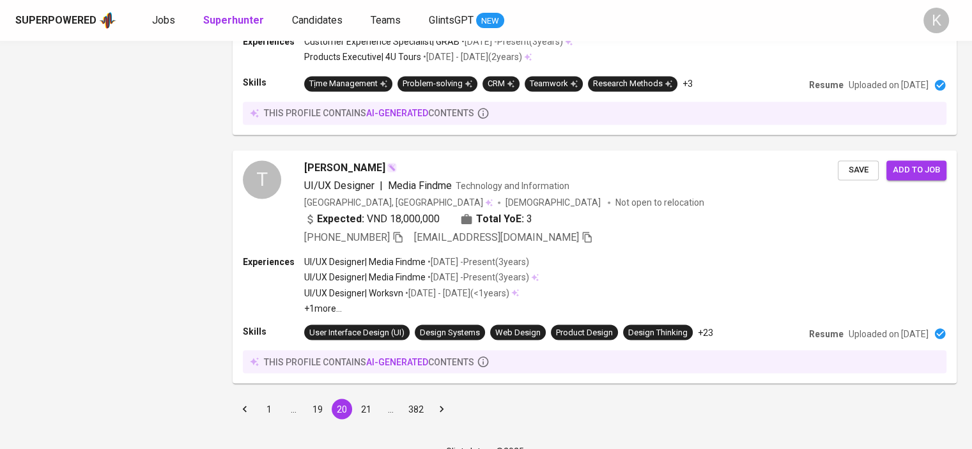
drag, startPoint x: 360, startPoint y: 386, endPoint x: 489, endPoint y: 448, distance: 143.7
click at [360, 399] on button "21" at bounding box center [366, 409] width 20 height 20
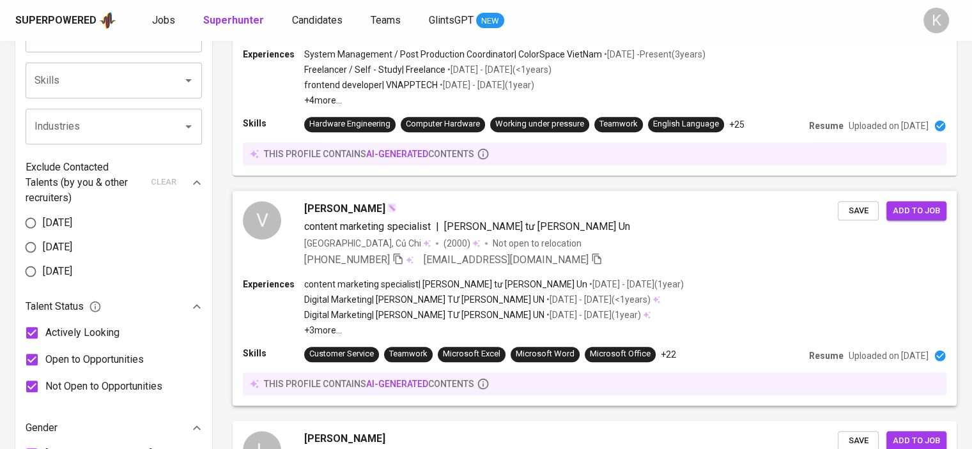
scroll to position [767, 0]
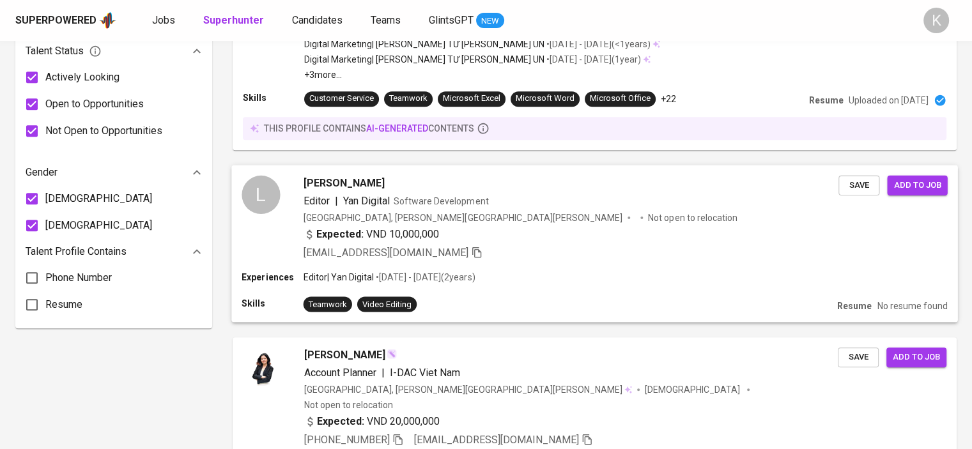
click at [325, 175] on span "[PERSON_NAME]" at bounding box center [343, 182] width 81 height 15
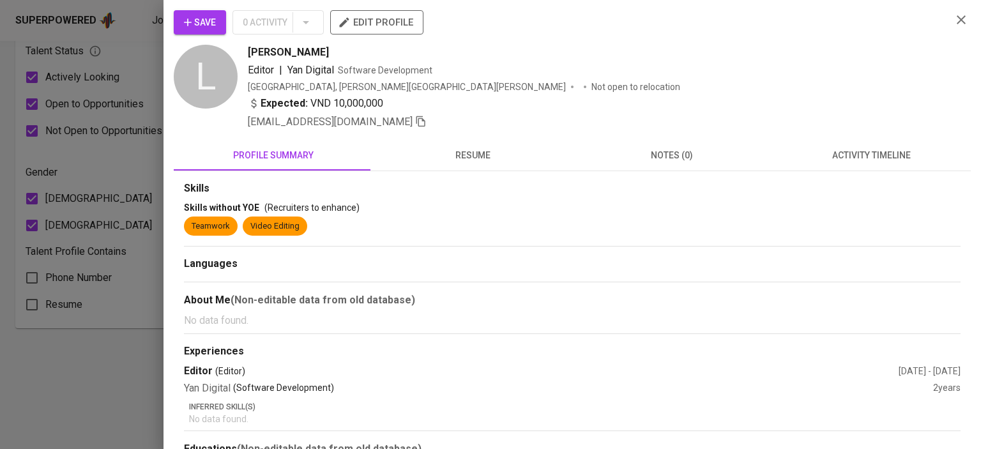
click at [954, 26] on icon "button" at bounding box center [961, 19] width 15 height 15
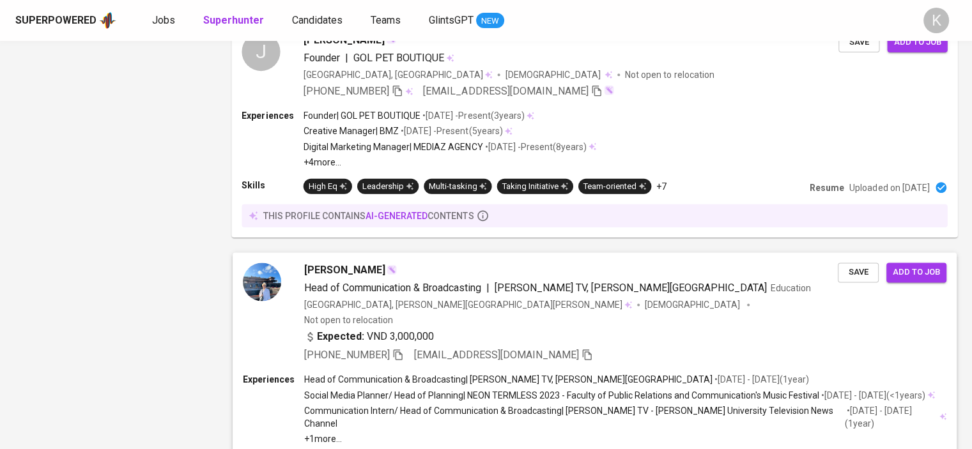
scroll to position [2150, 0]
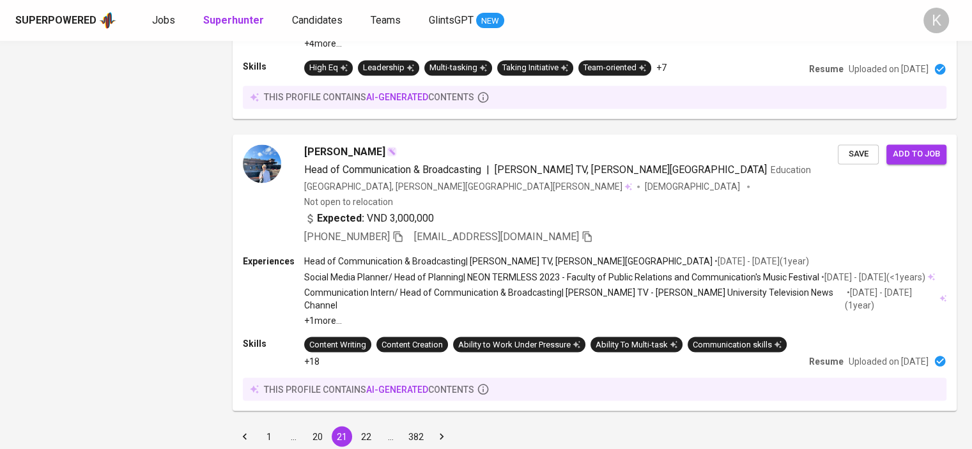
drag, startPoint x: 366, startPoint y: 389, endPoint x: 516, endPoint y: 278, distance: 186.8
click at [366, 426] on button "22" at bounding box center [366, 436] width 20 height 20
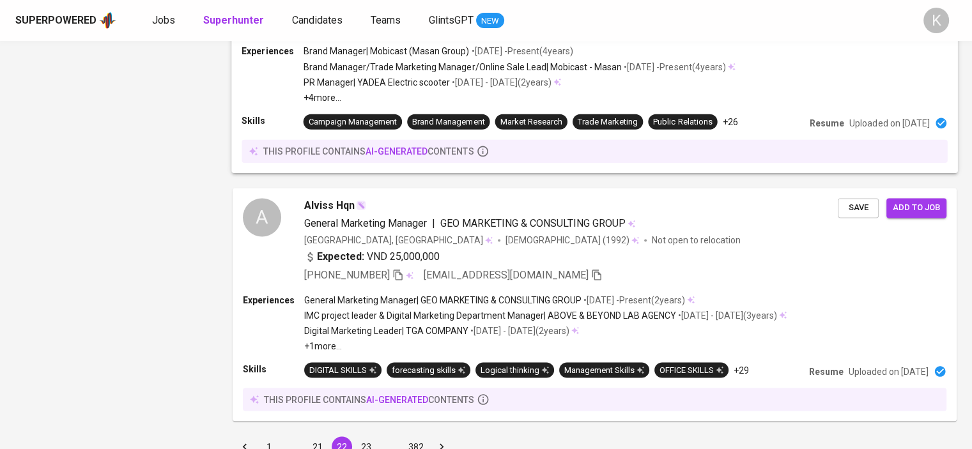
scroll to position [2186, 0]
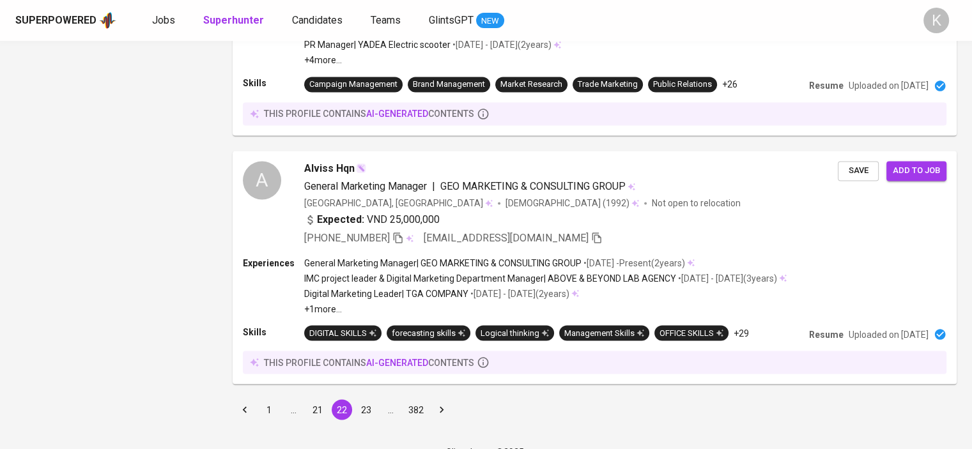
drag, startPoint x: 367, startPoint y: 383, endPoint x: 769, endPoint y: 291, distance: 412.2
click at [367, 399] on button "23" at bounding box center [366, 409] width 20 height 20
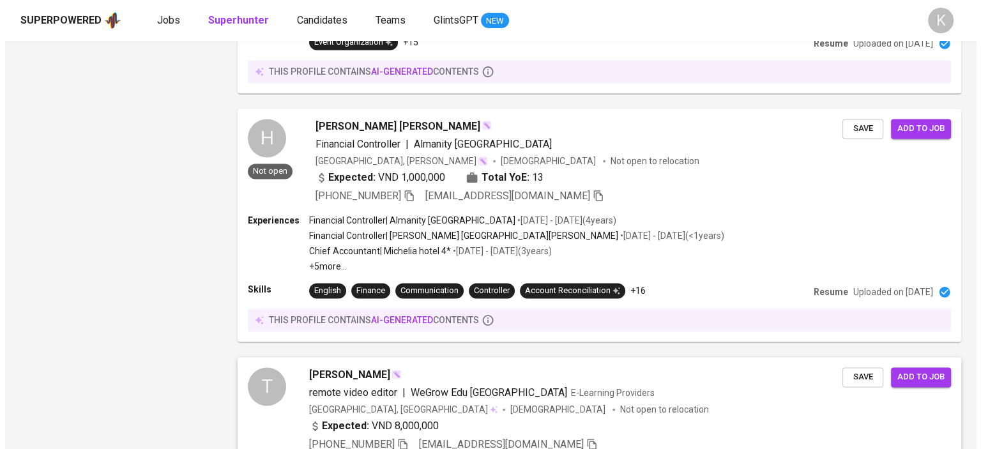
scroll to position [2106, 0]
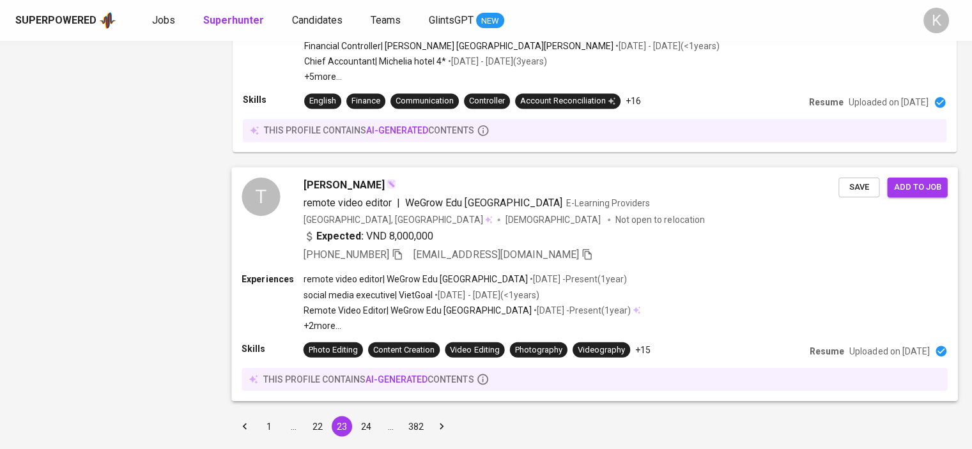
click at [317, 178] on span "[PERSON_NAME]" at bounding box center [343, 185] width 81 height 15
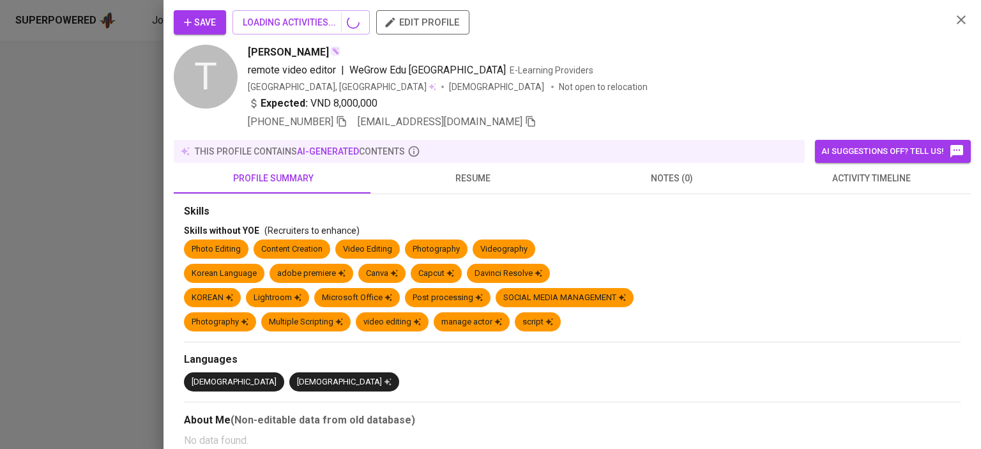
click at [465, 176] on span "resume" at bounding box center [473, 179] width 184 height 16
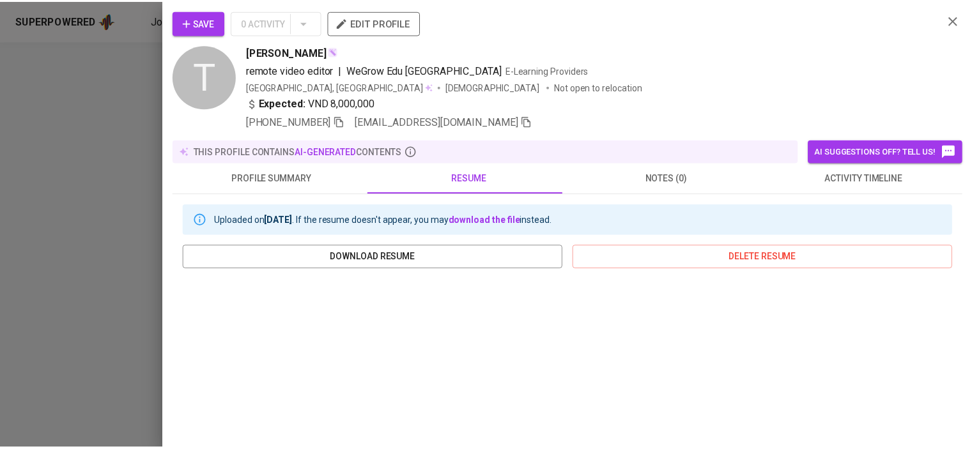
scroll to position [233, 0]
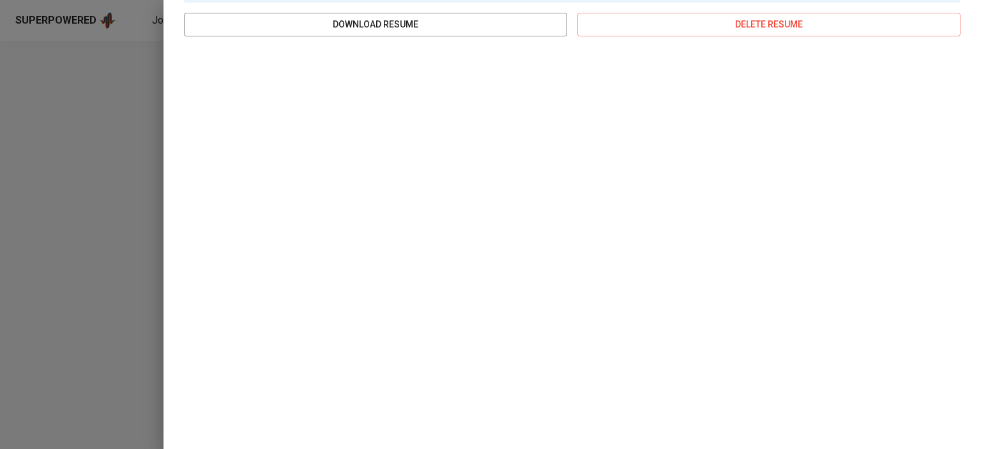
click at [131, 139] on div at bounding box center [490, 224] width 981 height 449
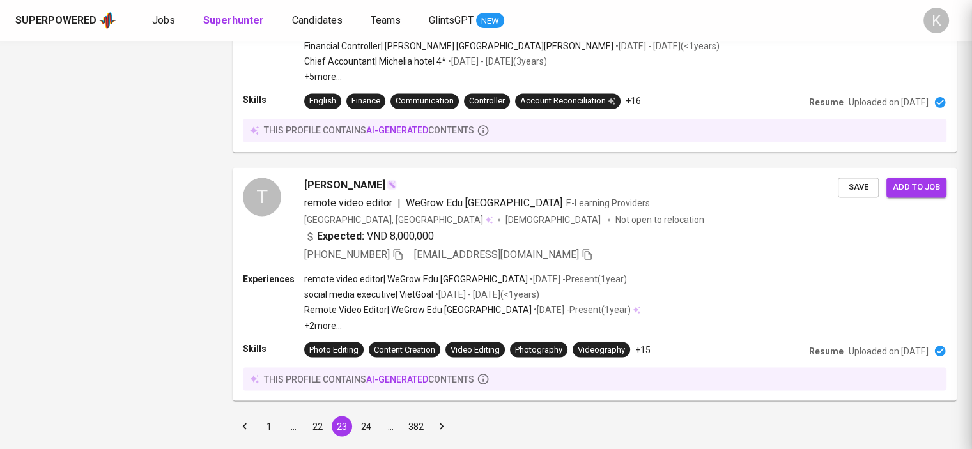
scroll to position [0, 0]
click at [364, 416] on button "24" at bounding box center [366, 426] width 20 height 20
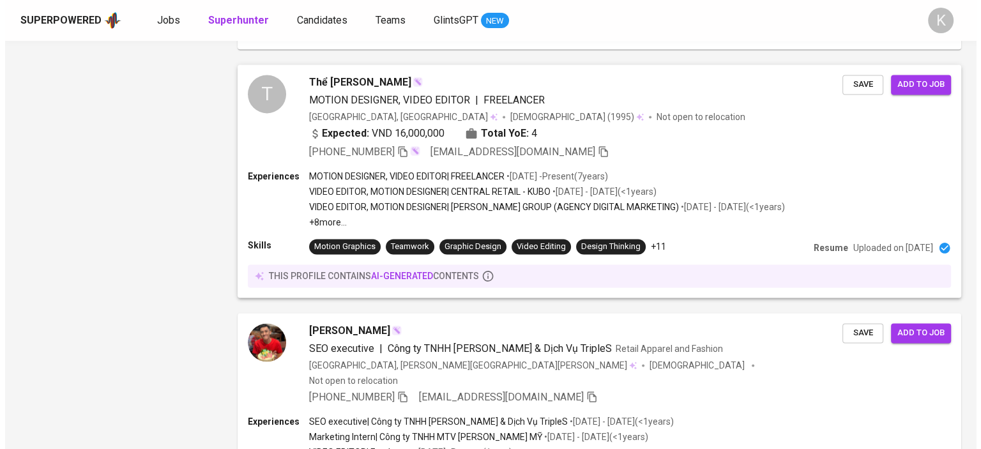
scroll to position [1725, 0]
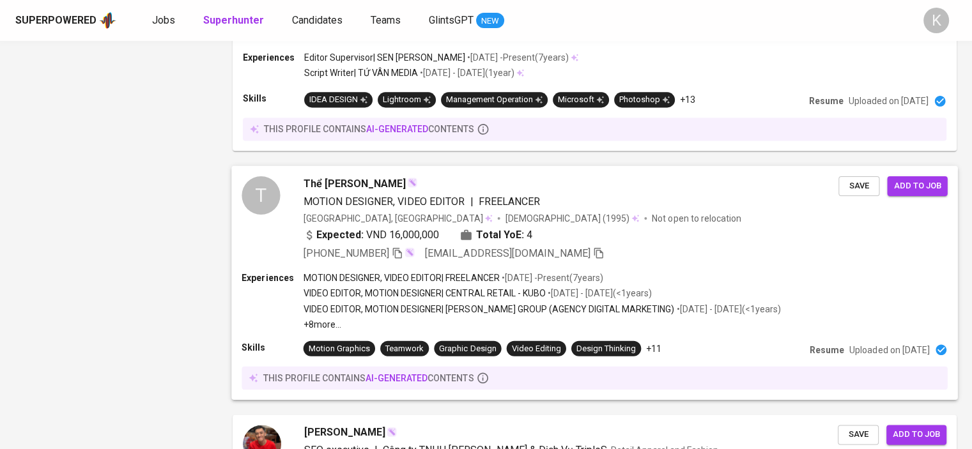
click at [351, 176] on span "Thể [PERSON_NAME]" at bounding box center [354, 183] width 102 height 15
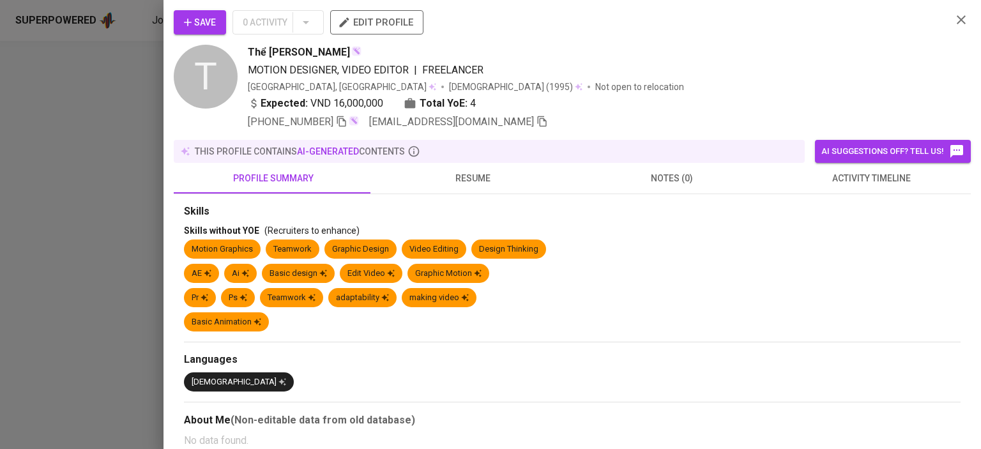
click at [480, 180] on span "resume" at bounding box center [473, 179] width 184 height 16
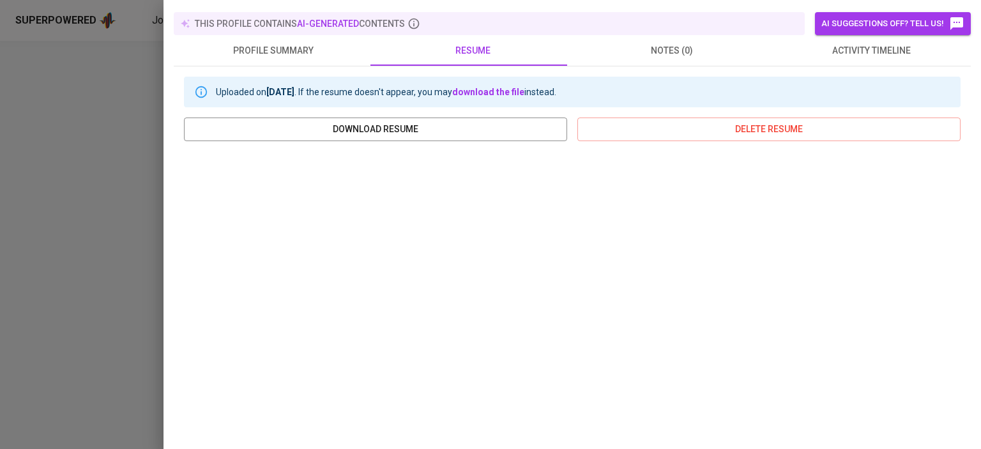
scroll to position [233, 0]
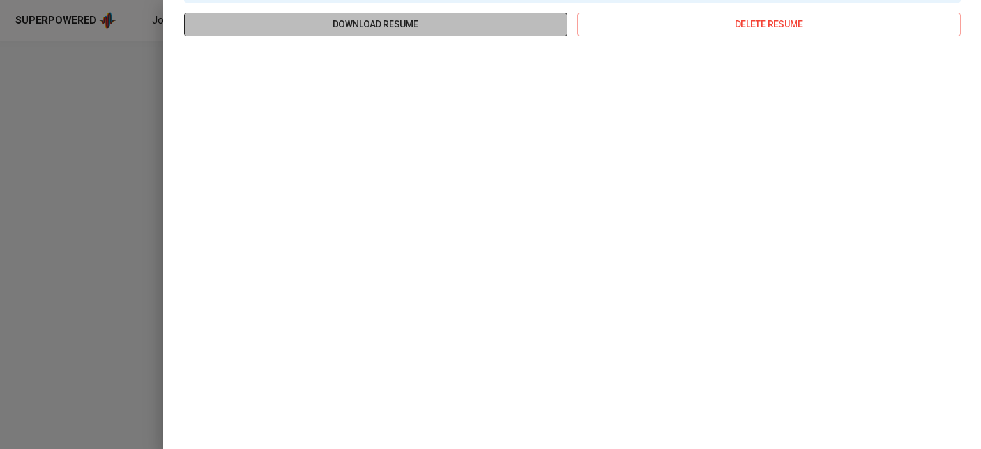
click at [447, 21] on span "download resume" at bounding box center [375, 25] width 363 height 16
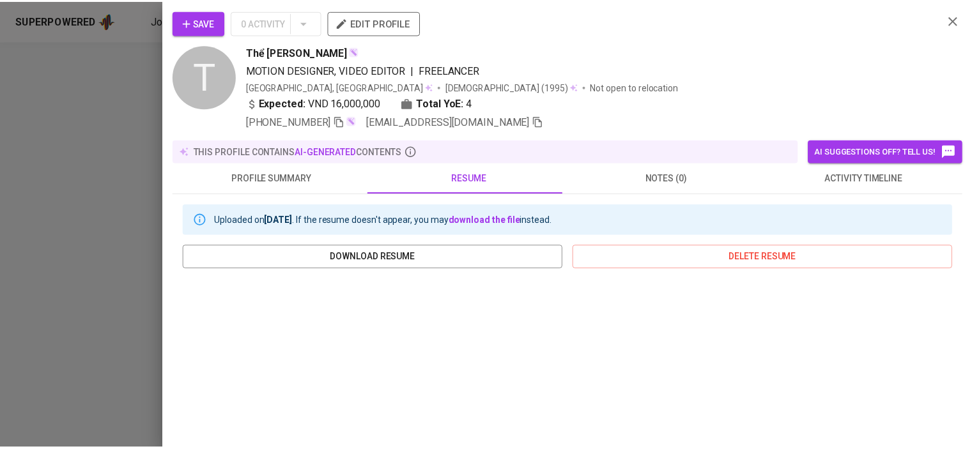
scroll to position [233, 0]
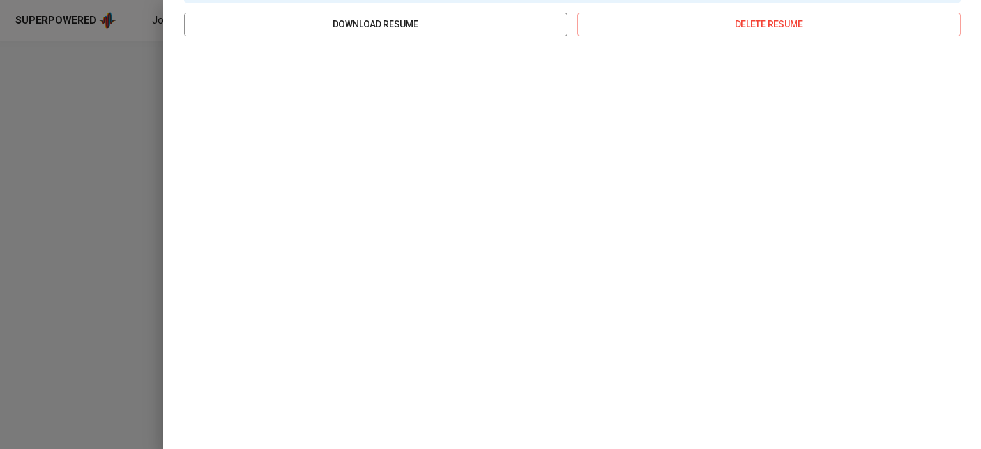
click at [77, 148] on div at bounding box center [490, 224] width 981 height 449
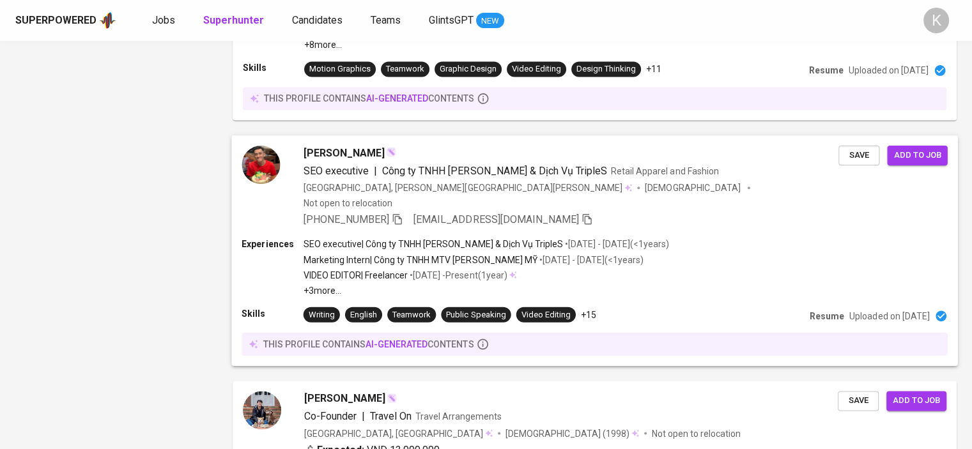
scroll to position [2177, 0]
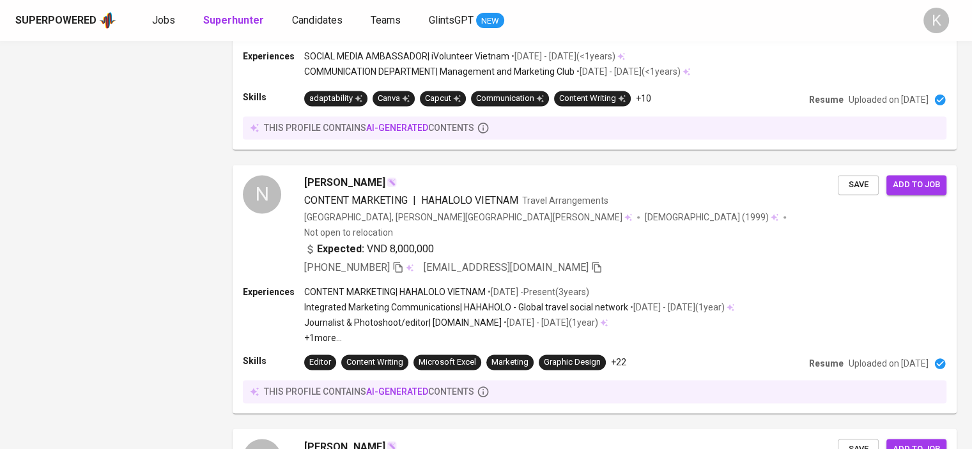
scroll to position [2214, 0]
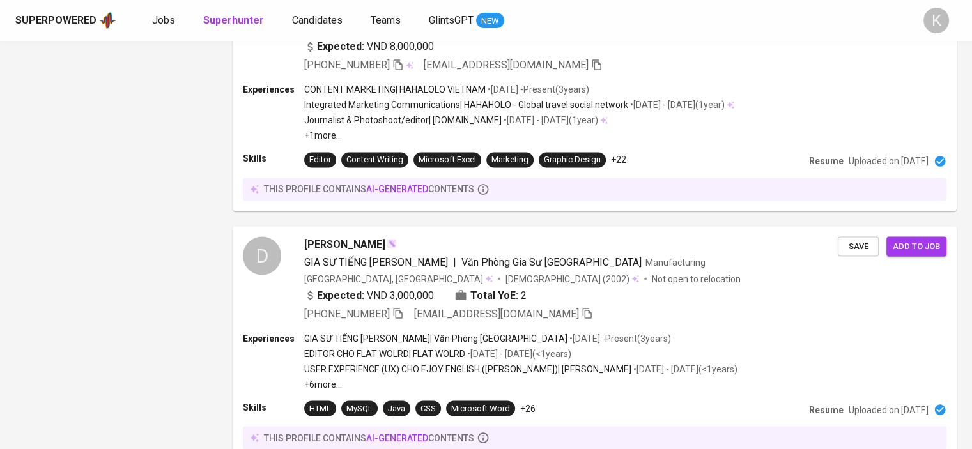
drag, startPoint x: 363, startPoint y: 383, endPoint x: 436, endPoint y: 238, distance: 163.1
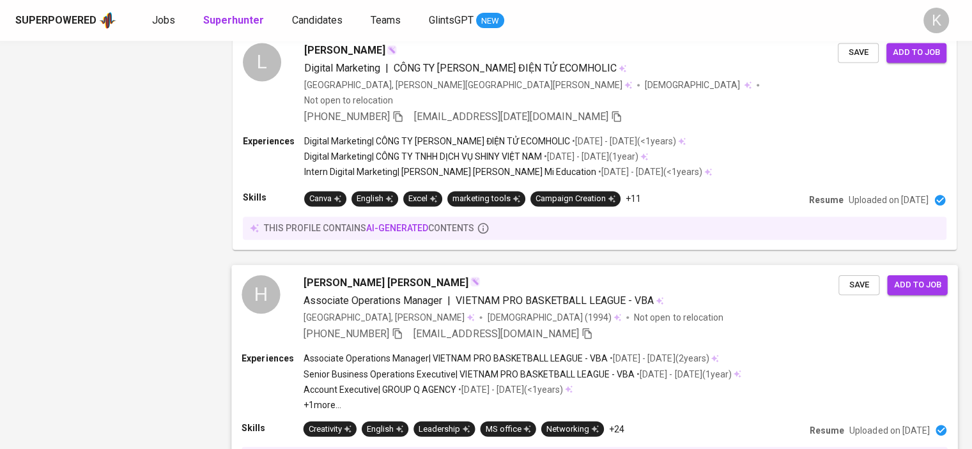
scroll to position [2160, 0]
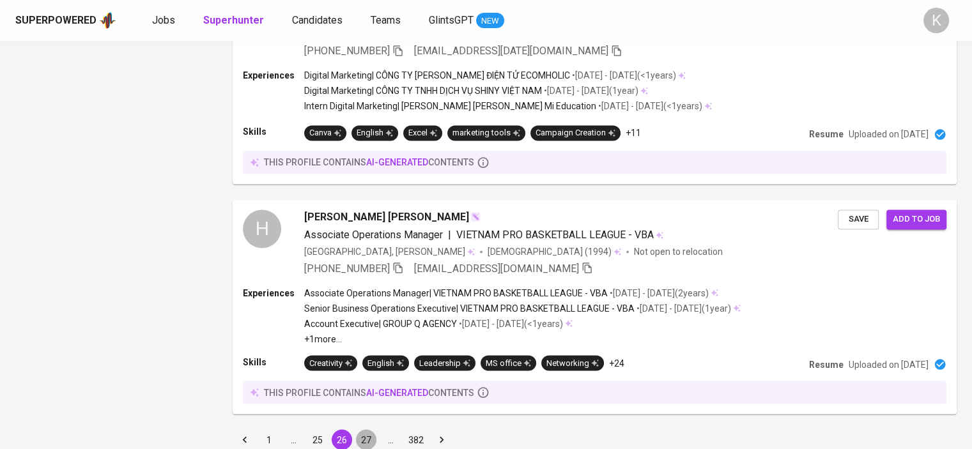
click at [368, 429] on button "27" at bounding box center [366, 439] width 20 height 20
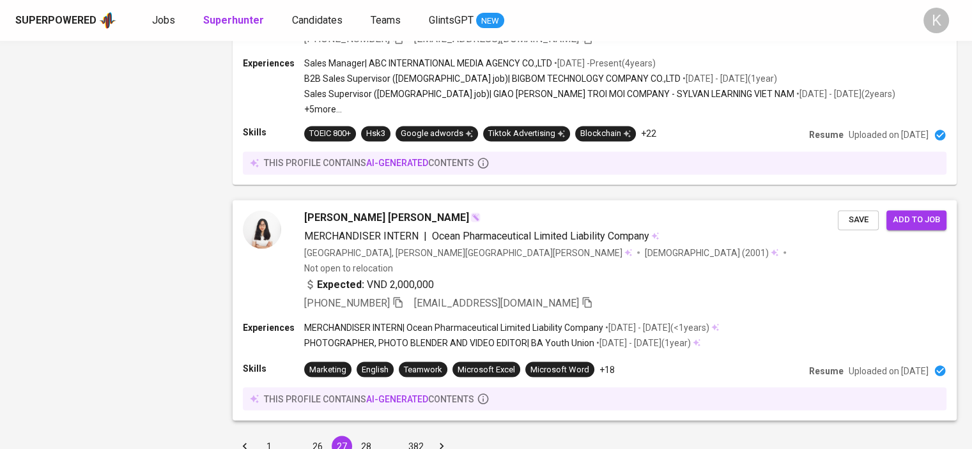
scroll to position [2194, 0]
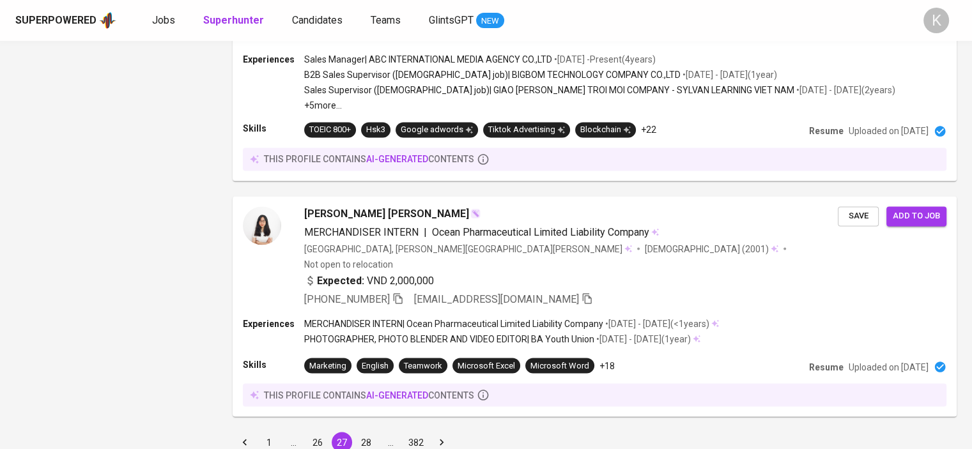
click at [367, 432] on button "28" at bounding box center [366, 442] width 20 height 20
